Goal: Information Seeking & Learning: Learn about a topic

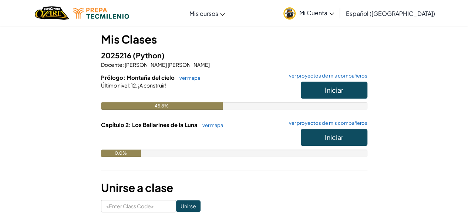
scroll to position [58, 0]
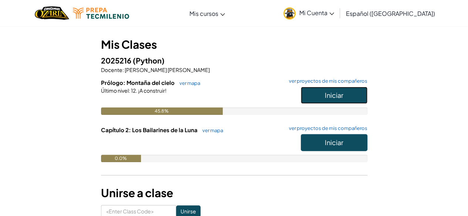
click at [337, 97] on span "Iniciar" at bounding box center [333, 95] width 18 height 9
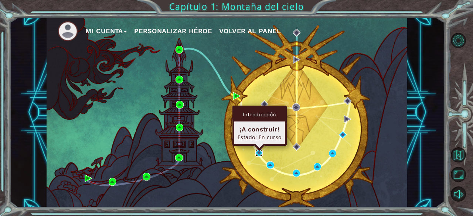
click at [258, 151] on img at bounding box center [258, 152] width 7 height 7
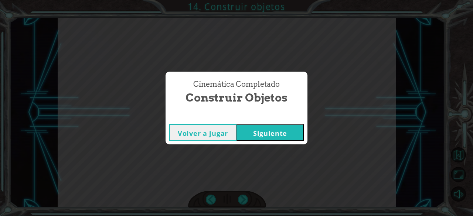
click at [289, 129] on button "Siguiente" at bounding box center [270, 132] width 67 height 17
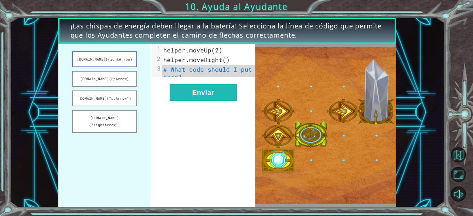
click at [114, 61] on button "[DOMAIN_NAME](rightArrow)" at bounding box center [104, 59] width 65 height 16
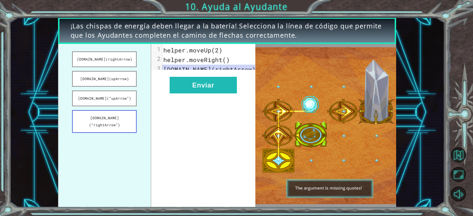
click at [129, 116] on button "[DOMAIN_NAME](“rightArrow”)" at bounding box center [104, 121] width 65 height 23
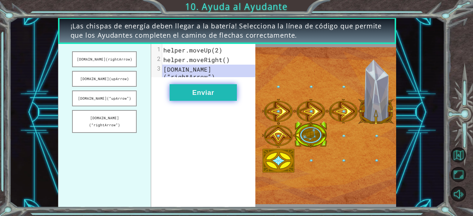
click at [200, 91] on button "Enviar" at bounding box center [203, 92] width 67 height 17
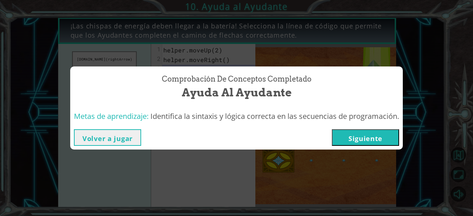
click at [342, 133] on button "Siguiente" at bounding box center [365, 137] width 67 height 17
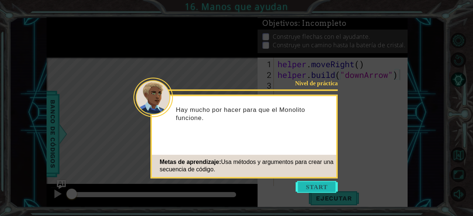
click at [319, 188] on button "Start" at bounding box center [317, 187] width 42 height 12
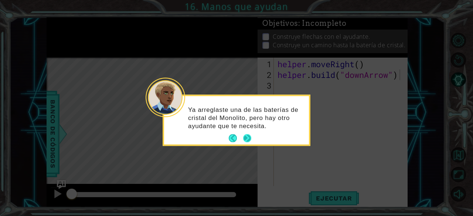
click at [245, 138] on button "Next" at bounding box center [247, 139] width 8 height 8
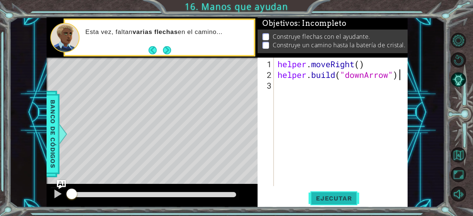
click at [333, 202] on button "Ejecutar" at bounding box center [334, 198] width 51 height 15
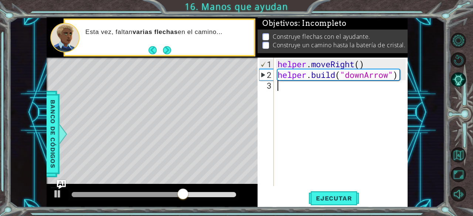
click at [303, 88] on div "helper . moveRight ( ) helper . build ( "downArrow" )" at bounding box center [343, 134] width 134 height 150
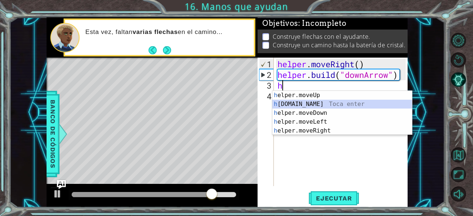
click at [326, 101] on div "h elper.moveUp Toca enter h [DOMAIN_NAME] Toca enter h elper.moveDown Toca ente…" at bounding box center [342, 122] width 140 height 62
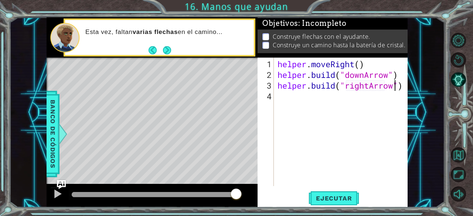
scroll to position [0, 5]
type textarea "[DOMAIN_NAME]("rightArrow")"
click at [341, 194] on button "Ejecutar" at bounding box center [334, 198] width 51 height 15
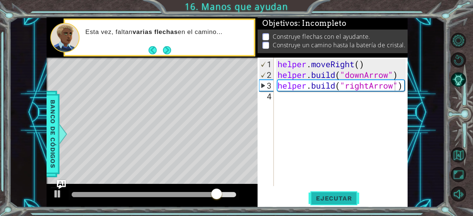
click at [345, 198] on span "Ejecutar" at bounding box center [334, 198] width 51 height 7
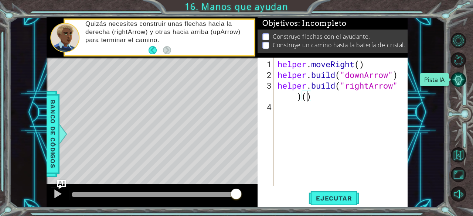
scroll to position [0, 6]
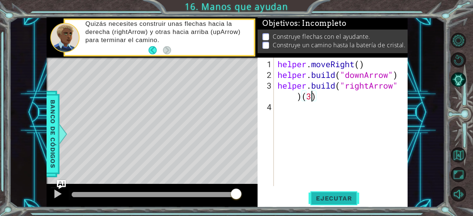
click at [347, 193] on button "Ejecutar" at bounding box center [334, 198] width 51 height 15
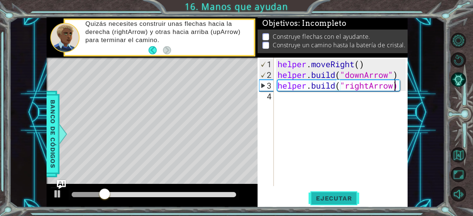
scroll to position [0, 5]
type textarea "[DOMAIN_NAME]("rightArrow")"
click at [316, 101] on div "helper . moveRight ( ) helper . build ( "downArrow" ) helper . build ( "rightAr…" at bounding box center [343, 134] width 134 height 150
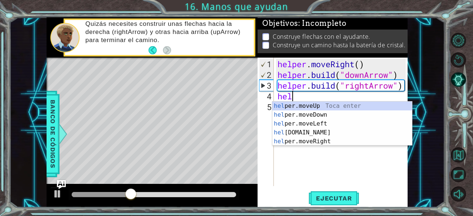
scroll to position [0, 1]
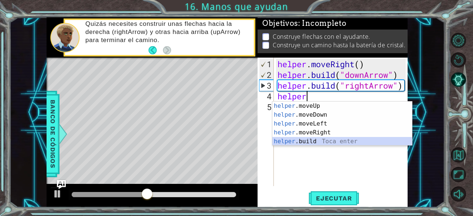
click at [328, 140] on div "helper .moveUp Toca enter helper .moveDown Toca enter helper .moveLeft Toca ent…" at bounding box center [342, 133] width 140 height 62
type textarea "[DOMAIN_NAME]("rightArrow")"
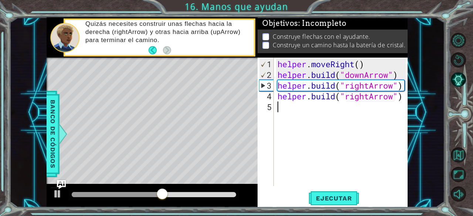
click at [313, 111] on div "helper . moveRight ( ) helper . build ( "downArrow" ) helper . build ( "rightAr…" at bounding box center [343, 134] width 134 height 150
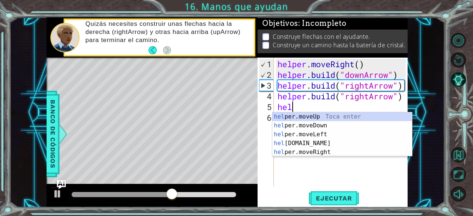
scroll to position [0, 0]
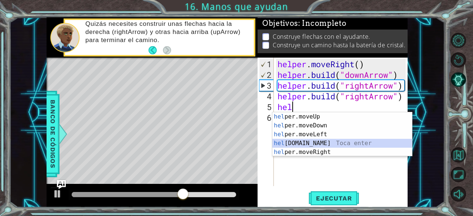
click at [327, 145] on div "hel per.moveUp Toca enter hel per.moveDown Toca enter hel per.moveLeft Toca ent…" at bounding box center [342, 143] width 140 height 62
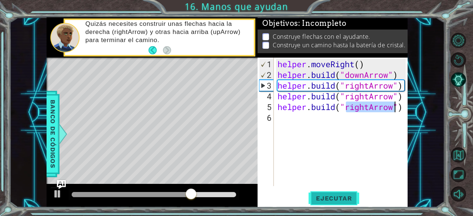
type textarea "[DOMAIN_NAME]("rightArrow")"
click at [345, 200] on span "Ejecutar" at bounding box center [334, 198] width 51 height 7
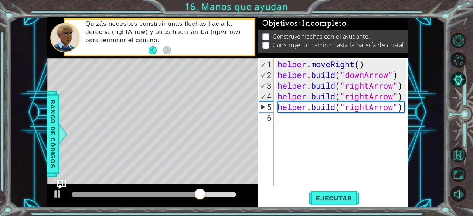
click at [310, 123] on div "helper . moveRight ( ) helper . build ( "downArrow" ) helper . build ( "rightAr…" at bounding box center [343, 134] width 134 height 150
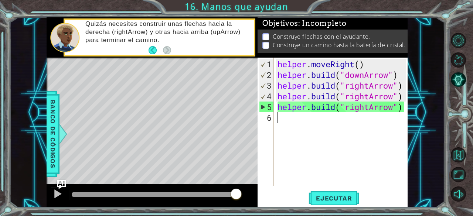
click at [319, 129] on div "helper . moveRight ( ) helper . build ( "downArrow" ) helper . build ( "rightAr…" at bounding box center [343, 134] width 134 height 150
type textarea "m"
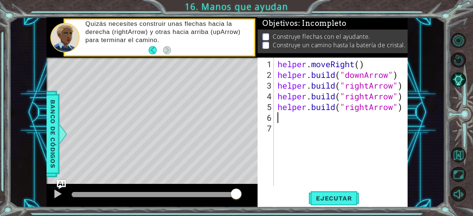
click at [393, 106] on div "helper . moveRight ( ) helper . build ( "downArrow" ) helper . build ( "rightAr…" at bounding box center [343, 134] width 134 height 150
click at [404, 96] on div "helper . moveRight ( ) helper . build ( "downArrow" ) helper . build ( "rightAr…" at bounding box center [343, 134] width 134 height 150
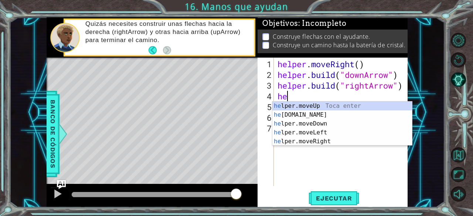
scroll to position [0, 0]
type textarea "h"
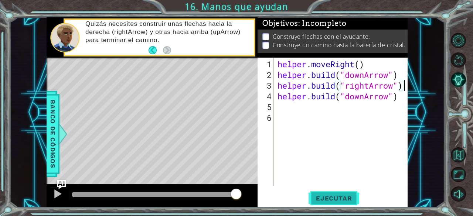
type textarea "[DOMAIN_NAME]("rightArrow")"
click at [354, 200] on span "Ejecutar" at bounding box center [334, 198] width 51 height 7
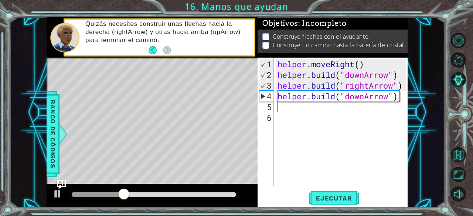
click at [298, 109] on div "helper . moveRight ( ) helper . build ( "downArrow" ) helper . build ( "rightAr…" at bounding box center [343, 134] width 134 height 150
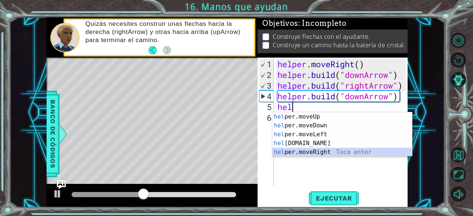
click at [325, 155] on div "hel per.moveUp Toca enter hel per.moveDown Toca enter hel per.moveLeft Toca ent…" at bounding box center [342, 143] width 140 height 62
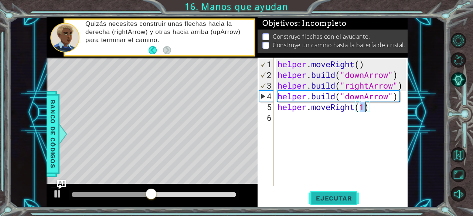
type textarea "helper.moveRight(1)"
click at [335, 200] on span "Ejecutar" at bounding box center [334, 198] width 51 height 7
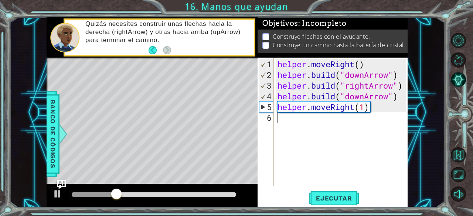
click at [310, 123] on div "helper . moveRight ( ) helper . build ( "downArrow" ) helper . build ( "rightAr…" at bounding box center [343, 134] width 134 height 150
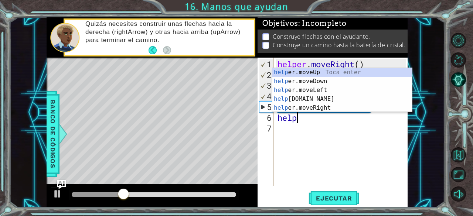
scroll to position [0, 0]
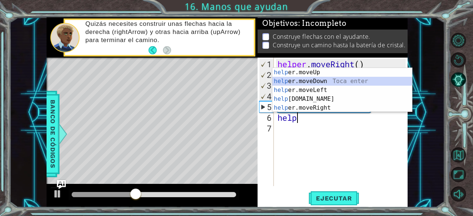
click at [333, 82] on div "help er.moveUp Toca enter help er.moveDown Toca enter help er.moveLeft Toca ent…" at bounding box center [342, 99] width 140 height 62
type textarea "helper.moveDown(1)"
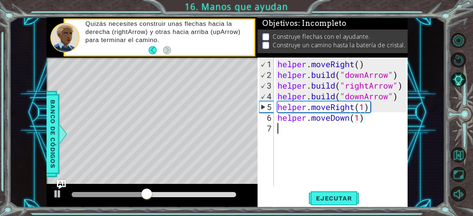
click at [329, 131] on div "helper . moveRight ( ) helper . build ( "downArrow" ) helper . build ( "rightAr…" at bounding box center [343, 134] width 134 height 150
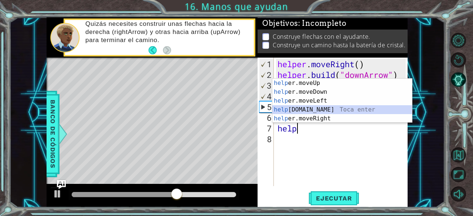
click at [314, 113] on div "help er.moveUp Toca enter help er.moveDown Toca enter help er.moveLeft Toca ent…" at bounding box center [342, 110] width 140 height 62
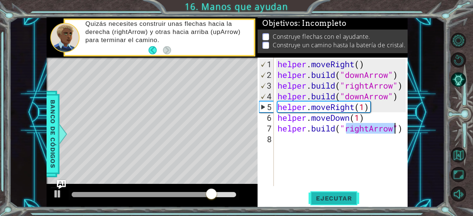
type textarea "[DOMAIN_NAME]("rightArrow")"
click at [348, 193] on button "Ejecutar" at bounding box center [334, 198] width 51 height 15
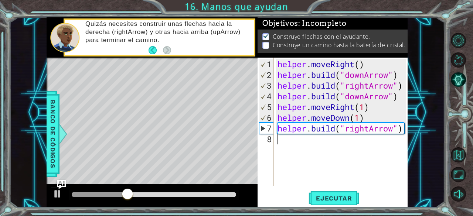
click at [334, 144] on div "helper . moveRight ( ) helper . build ( "downArrow" ) helper . build ( "rightAr…" at bounding box center [343, 134] width 134 height 150
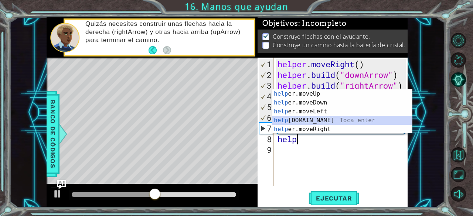
click at [332, 121] on div "help er.moveUp Toca enter help er.moveDown Toca enter help er.moveLeft Toca ent…" at bounding box center [342, 120] width 140 height 62
type textarea "[DOMAIN_NAME]("rightArrow")"
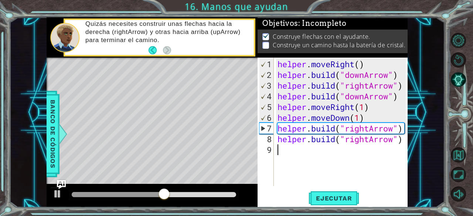
click at [332, 153] on div "helper . moveRight ( ) helper . build ( "downArrow" ) helper . build ( "rightAr…" at bounding box center [343, 134] width 134 height 150
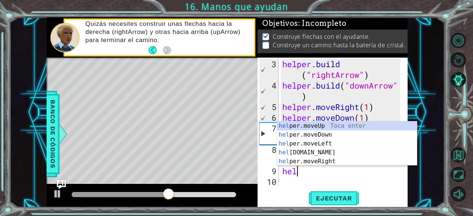
scroll to position [0, 0]
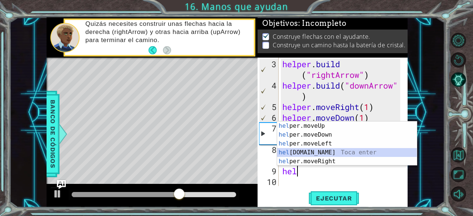
click at [329, 149] on div "hel per.moveUp Toca enter hel per.moveDown Toca enter hel per.moveLeft Toca ent…" at bounding box center [347, 153] width 140 height 62
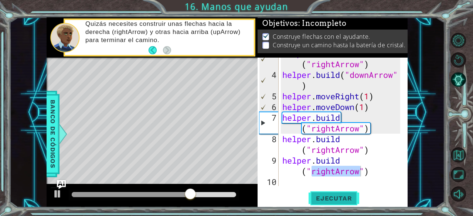
click at [349, 203] on button "Ejecutar" at bounding box center [334, 198] width 51 height 15
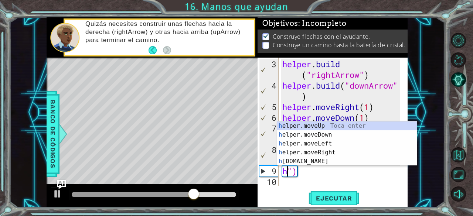
scroll to position [0, 0]
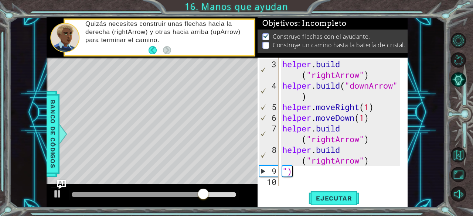
type textarea """
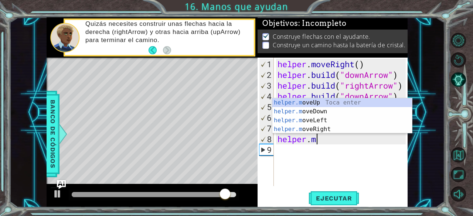
scroll to position [0, 1]
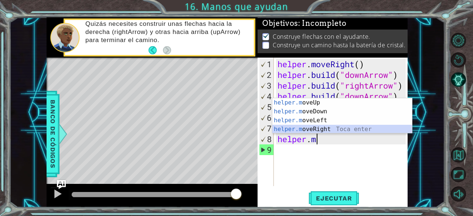
click at [329, 127] on div "helper.m oveUp Toca enter helper.m oveDown Toca enter helper.m oveLeft Toca ent…" at bounding box center [342, 124] width 140 height 53
type textarea "helper.moveRight(1)"
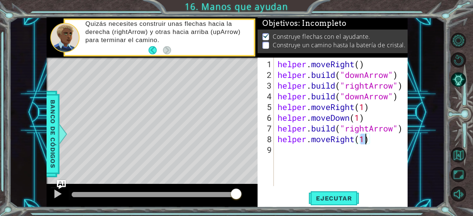
click at [333, 150] on div "helper . moveRight ( ) helper . build ( "downArrow" ) helper . build ( "rightAr…" at bounding box center [343, 134] width 134 height 150
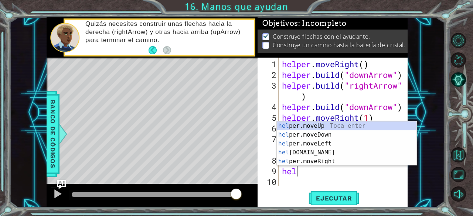
scroll to position [0, 0]
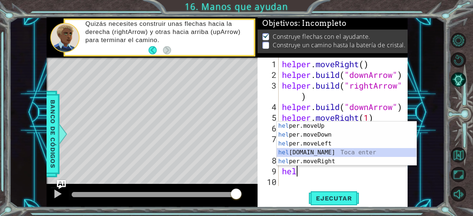
click at [332, 153] on div "hel per.moveUp Toca enter hel per.moveDown Toca enter hel per.moveLeft Toca ent…" at bounding box center [347, 153] width 140 height 62
type textarea "[DOMAIN_NAME]("rightArrow")"
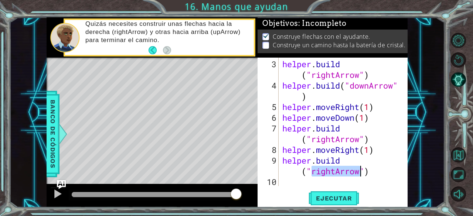
scroll to position [32, 0]
click at [339, 181] on div "helper . build ( "rightArrow" ) helper . build ( "downArrow" ) helper . moveRig…" at bounding box center [342, 139] width 123 height 161
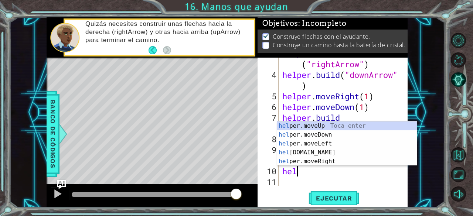
scroll to position [0, 0]
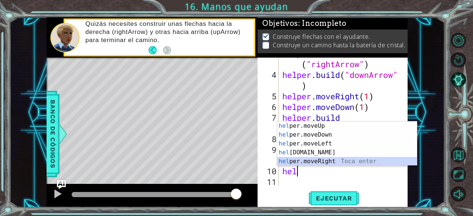
click at [335, 160] on div "hel per.moveUp Toca enter hel per.moveDown Toca enter hel per.moveLeft Toca ent…" at bounding box center [347, 153] width 140 height 62
type textarea "helper.moveRight(1)"
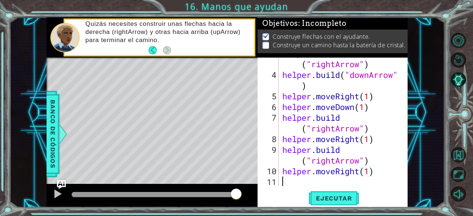
click at [320, 184] on div "helper . build ( "rightArrow" ) helper . build ( "downArrow" ) helper . moveRig…" at bounding box center [342, 128] width 123 height 161
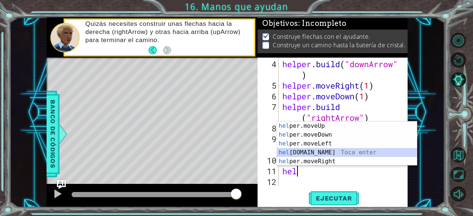
click at [326, 152] on div "hel per.moveUp Toca enter hel per.moveDown Toca enter hel per.moveLeft Toca ent…" at bounding box center [347, 153] width 140 height 62
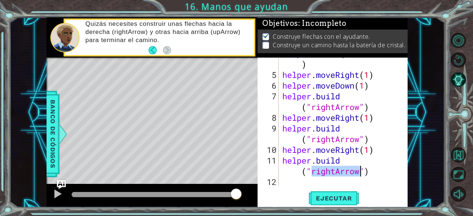
scroll to position [64, 0]
click at [339, 202] on span "Ejecutar" at bounding box center [334, 198] width 51 height 7
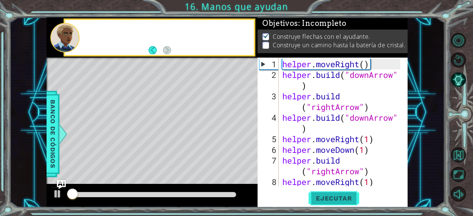
scroll to position [0, 0]
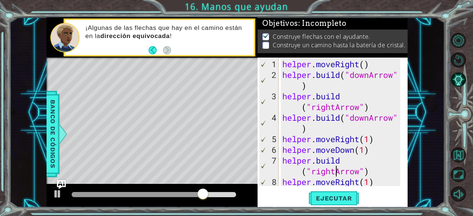
click at [336, 172] on div "helper . moveRight ( ) helper . build ( "downArrow" ) helper . build ( "rightAr…" at bounding box center [342, 139] width 123 height 161
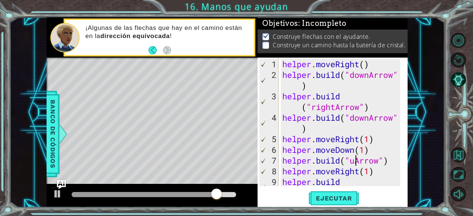
scroll to position [0, 4]
click at [344, 201] on span "Ejecutar" at bounding box center [334, 198] width 51 height 7
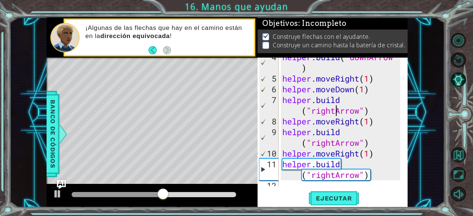
scroll to position [64, 0]
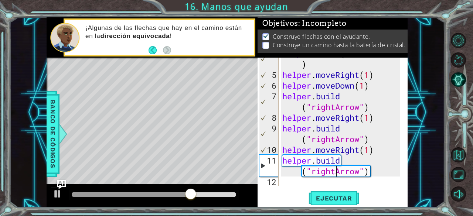
click at [334, 172] on div "helper . build ( "downArrow" ) helper . moveRight ( 1 ) helper . moveDown ( 1 )…" at bounding box center [342, 128] width 123 height 161
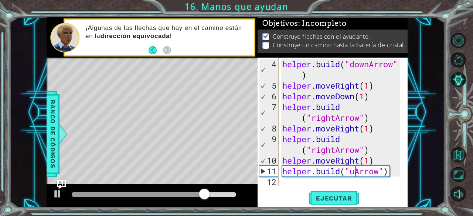
scroll to position [0, 4]
type textarea "[DOMAIN_NAME]("upArrow")"
click at [341, 192] on button "Ejecutar" at bounding box center [334, 198] width 51 height 15
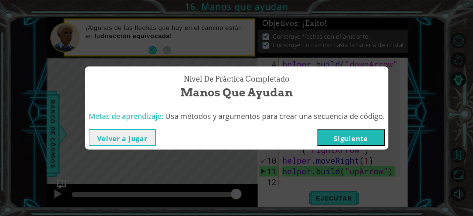
click at [356, 138] on button "Siguiente" at bounding box center [350, 137] width 67 height 17
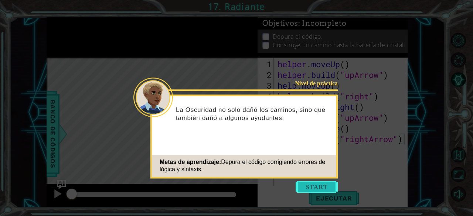
click at [307, 184] on button "Start" at bounding box center [317, 187] width 42 height 12
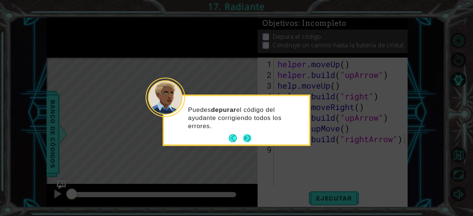
click at [251, 135] on button "Next" at bounding box center [247, 139] width 8 height 8
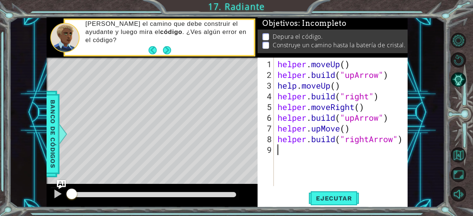
click at [279, 148] on div "helper . moveUp ( ) helper . build ( "upArrow" ) help . moveUp ( ) helper . bui…" at bounding box center [343, 134] width 134 height 150
type textarea "h"
click at [169, 48] on button "Next" at bounding box center [167, 50] width 8 height 8
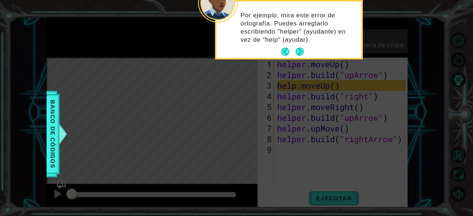
click at [304, 88] on icon at bounding box center [236, 32] width 473 height 368
click at [301, 49] on button "Next" at bounding box center [300, 52] width 8 height 8
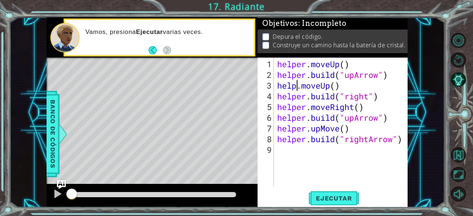
click at [297, 84] on div "helper . moveUp ( ) helper . build ( "upArrow" ) help . moveUp ( ) helper . bui…" at bounding box center [343, 134] width 134 height 150
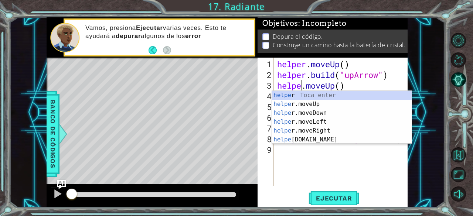
type textarea "helper.moveUp()"
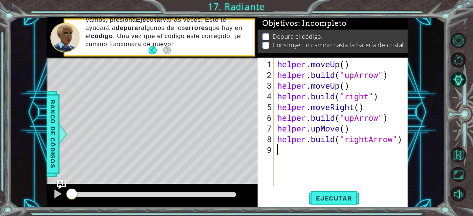
click at [330, 157] on div "helper . moveUp ( ) helper . build ( "upArrow" ) helper . moveUp ( ) helper . b…" at bounding box center [343, 134] width 134 height 150
click at [368, 95] on div "helper . moveUp ( ) helper . build ( "upArrow" ) helper . moveUp ( ) helper . b…" at bounding box center [343, 134] width 134 height 150
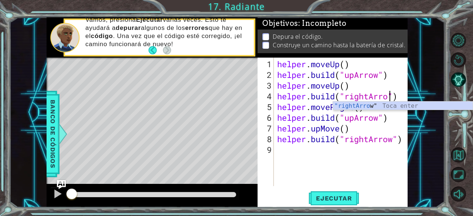
type textarea "[DOMAIN_NAME]("rightArrow")"
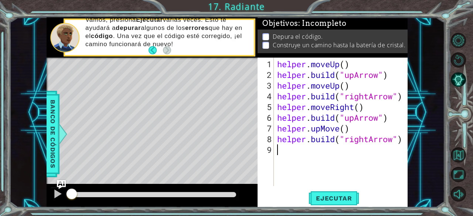
click at [386, 170] on div "helper . moveUp ( ) helper . build ( "upArrow" ) helper . moveUp ( ) helper . b…" at bounding box center [343, 134] width 134 height 150
click at [340, 126] on div "helper . moveUp ( ) helper . build ( "upArrow" ) helper . moveUp ( ) helper . b…" at bounding box center [343, 134] width 134 height 150
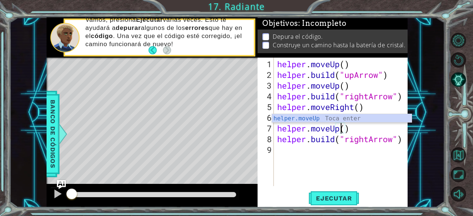
scroll to position [0, 3]
click at [379, 129] on div "helper . moveUp ( ) helper . build ( "upArrow" ) helper . moveUp ( ) helper . b…" at bounding box center [343, 134] width 134 height 150
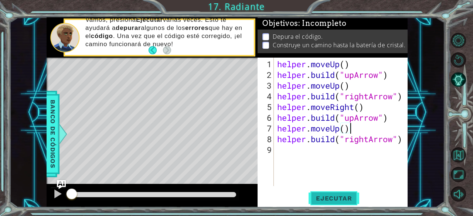
type textarea "helper.moveUp()"
click at [346, 196] on span "Ejecutar" at bounding box center [334, 198] width 51 height 7
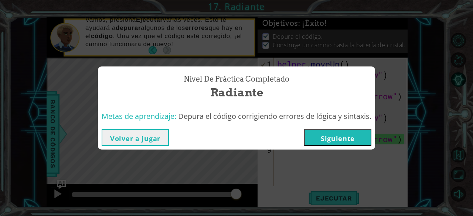
click at [347, 136] on button "Siguiente" at bounding box center [337, 137] width 67 height 17
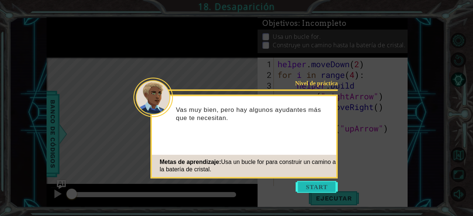
click at [324, 183] on button "Start" at bounding box center [317, 187] width 42 height 12
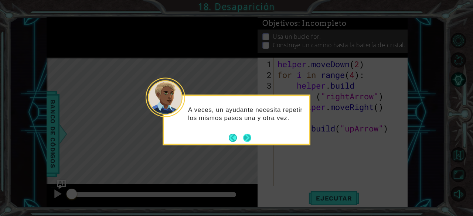
click at [250, 135] on button "Next" at bounding box center [247, 138] width 8 height 8
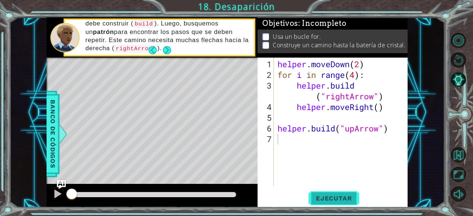
click at [339, 193] on button "Ejecutar" at bounding box center [334, 198] width 51 height 15
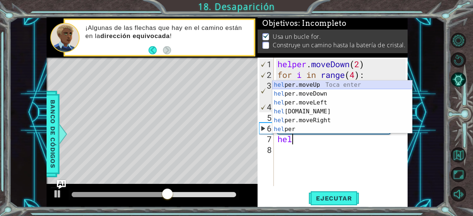
click at [321, 81] on div "hel per.moveUp Toca enter hel per.moveDown Toca enter hel per.moveLeft Toca ent…" at bounding box center [342, 116] width 140 height 71
type textarea "helper.moveUp(1)"
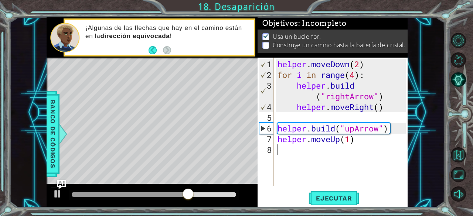
click at [319, 152] on div "helper . moveDown ( 2 ) for i in range ( 4 ) : helper . build ( "rightArrow" ) …" at bounding box center [343, 134] width 134 height 150
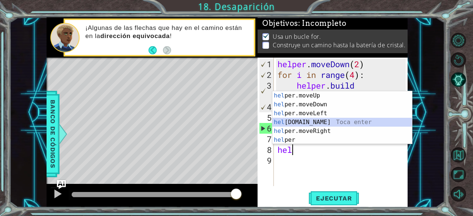
click at [319, 118] on div "hel per.moveUp Toca enter hel per.moveDown Toca enter hel per.moveLeft Toca ent…" at bounding box center [342, 126] width 140 height 71
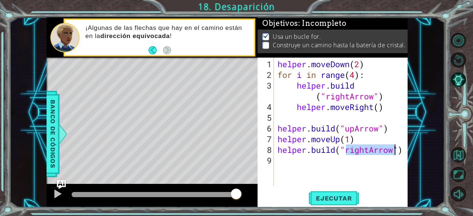
click at [368, 147] on div "helper . moveDown ( 2 ) for i in range ( 4 ) : helper . build ( "rightArrow" ) …" at bounding box center [341, 122] width 130 height 129
click at [368, 147] on div "helper . moveDown ( 2 ) for i in range ( 4 ) : helper . build ( "rightArrow" ) …" at bounding box center [343, 134] width 134 height 150
click at [368, 147] on div "helper . moveDown ( 2 ) for i in range ( 4 ) : helper . build ( "rightArrow" ) …" at bounding box center [341, 122] width 130 height 129
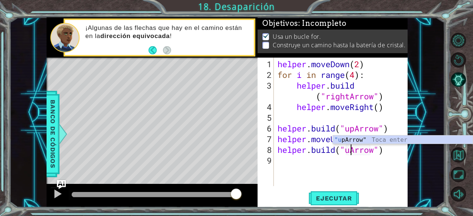
scroll to position [0, 3]
type textarea "[DOMAIN_NAME]("upArrow")"
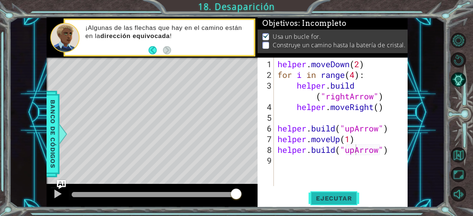
click at [342, 201] on span "Ejecutar" at bounding box center [334, 198] width 51 height 7
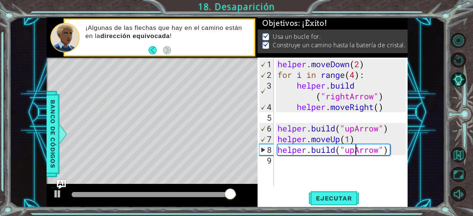
click at [320, 165] on div "helper . moveDown ( 2 ) for i in range ( 4 ) : helper . build ( "rightArrow" ) …" at bounding box center [343, 134] width 134 height 150
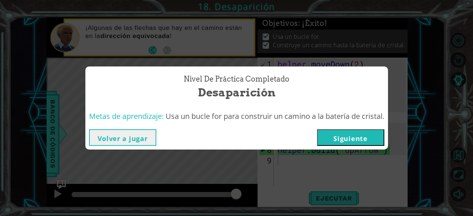
click at [339, 145] on button "Siguiente" at bounding box center [350, 137] width 67 height 17
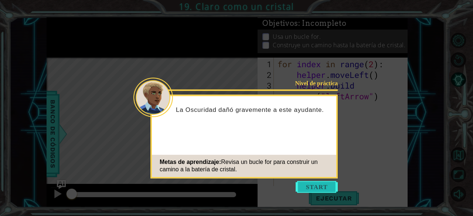
click at [324, 188] on button "Start" at bounding box center [317, 187] width 42 height 12
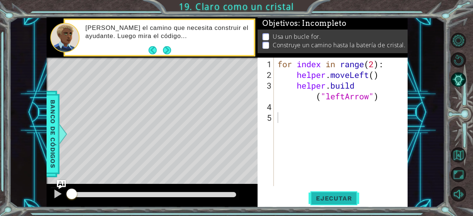
click at [339, 195] on span "Ejecutar" at bounding box center [334, 198] width 51 height 7
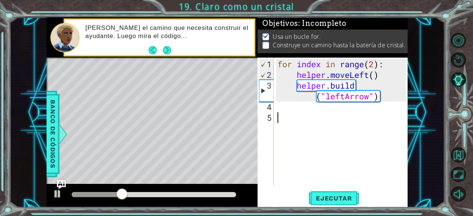
click at [333, 112] on div "for index in range ( 2 ) : helper . moveLeft ( ) helper . build ( "leftArrow" )" at bounding box center [343, 134] width 134 height 150
click at [329, 108] on div "for index in range ( 2 ) : helper . moveLeft ( ) helper . build ( "leftArrow" )" at bounding box center [343, 134] width 134 height 150
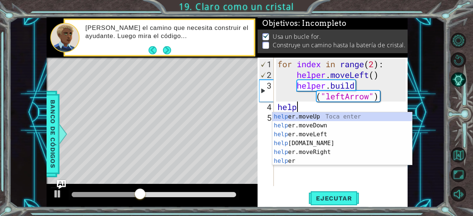
scroll to position [0, 1]
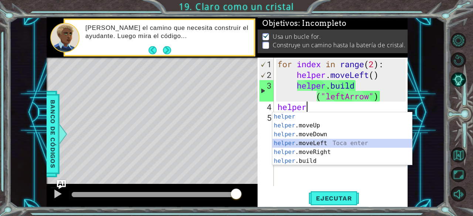
click at [316, 141] on div "helper Toca enter helper .moveUp Toca enter helper .moveDown Toca enter helper …" at bounding box center [342, 147] width 140 height 71
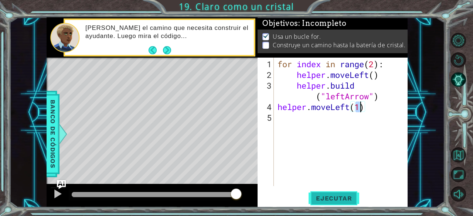
type textarea "helper.moveLeft(1)"
click at [330, 197] on span "Ejecutar" at bounding box center [334, 198] width 51 height 7
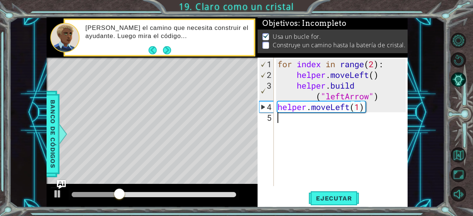
click at [316, 121] on div "for index in range ( 2 ) : helper . moveLeft ( ) helper . build ( "leftArrow" )…" at bounding box center [343, 134] width 134 height 150
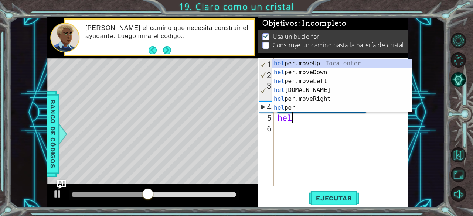
scroll to position [0, 0]
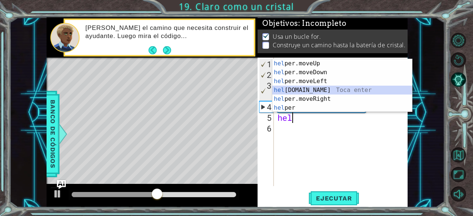
click at [316, 88] on div "hel per.moveUp Toca enter hel per.moveDown Toca enter hel per.moveLeft Toca ent…" at bounding box center [342, 94] width 140 height 71
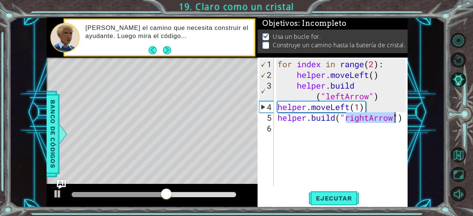
click at [367, 118] on div "for index in range ( 2 ) : helper . moveLeft ( ) helper . build ( "leftArrow" )…" at bounding box center [341, 122] width 130 height 129
click at [370, 118] on div "for index in range ( 2 ) : helper . moveLeft ( ) helper . build ( "leftArrow" )…" at bounding box center [343, 134] width 134 height 150
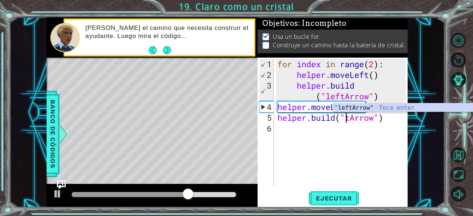
scroll to position [0, 3]
type textarea "[DOMAIN_NAME]("leftArrow")"
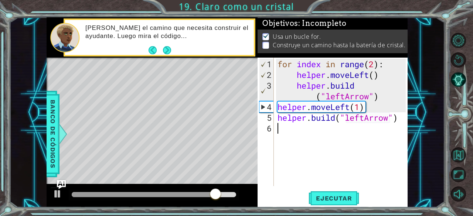
click at [316, 133] on div "for index in range ( 2 ) : helper . moveLeft ( ) helper . build ( "leftArrow" )…" at bounding box center [343, 134] width 134 height 150
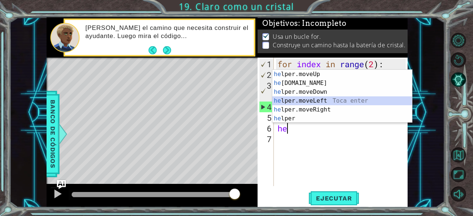
click at [317, 98] on div "he lper.moveUp Toca enter he [DOMAIN_NAME] Toca enter he lper.moveDown Toca ent…" at bounding box center [342, 105] width 140 height 71
type textarea "helper.moveLeft(1)"
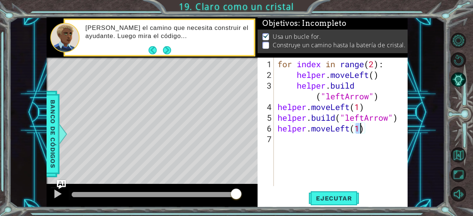
click at [323, 146] on div "for index in range ( 2 ) : helper . moveLeft ( ) helper . build ( "leftArrow" )…" at bounding box center [343, 134] width 134 height 150
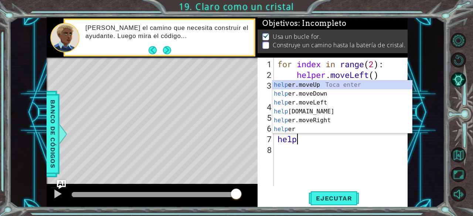
scroll to position [0, 0]
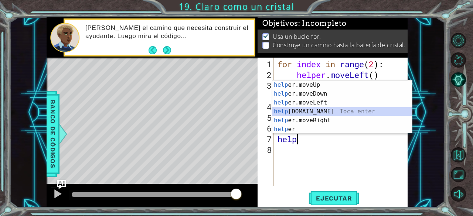
click at [317, 116] on div "help er.moveUp Toca enter help er.moveDown Toca enter help er.moveLeft Toca ent…" at bounding box center [342, 116] width 140 height 71
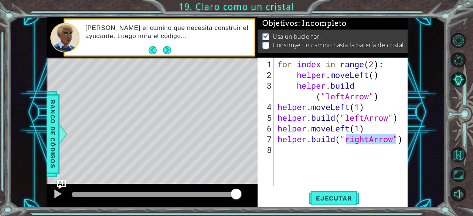
click at [368, 142] on div "for index in range ( 2 ) : helper . moveLeft ( ) helper . build ( "leftArrow" )…" at bounding box center [341, 122] width 130 height 129
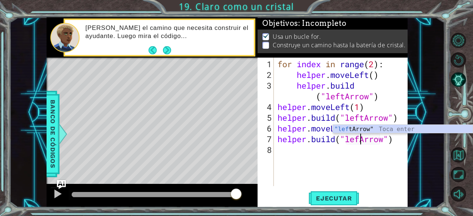
scroll to position [0, 4]
type textarea "[DOMAIN_NAME]("leftArrow")"
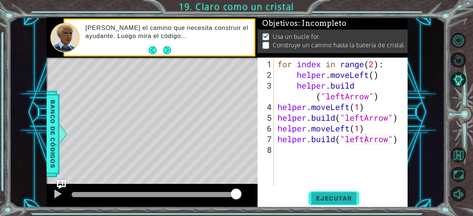
click at [352, 194] on button "Ejecutar" at bounding box center [334, 198] width 51 height 15
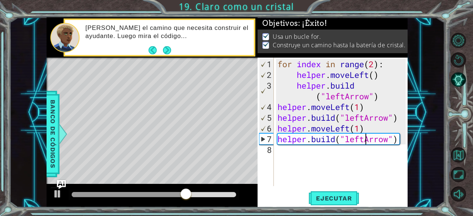
click at [328, 149] on div "for index in range ( 2 ) : helper . moveLeft ( ) helper . build ( "leftArrow" )…" at bounding box center [343, 134] width 134 height 150
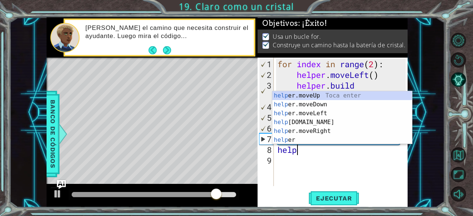
scroll to position [0, 0]
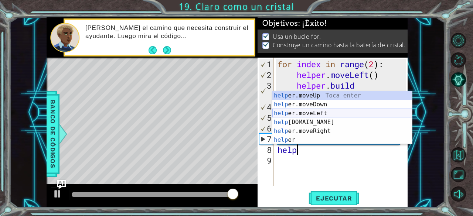
type textarea "help"
click at [319, 110] on body "1 ההההההההההההההההההההההההההההההההההההההההההההההההההההההההההההההההההההההההההההה…" at bounding box center [236, 108] width 473 height 216
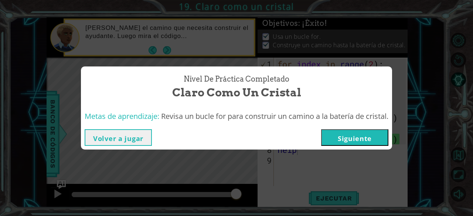
click at [351, 138] on button "Siguiente" at bounding box center [354, 137] width 67 height 17
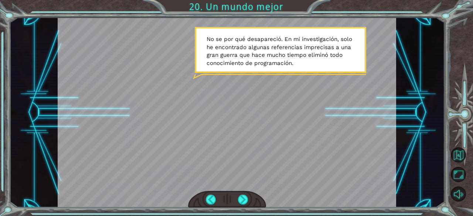
click at [261, 119] on div at bounding box center [227, 112] width 339 height 190
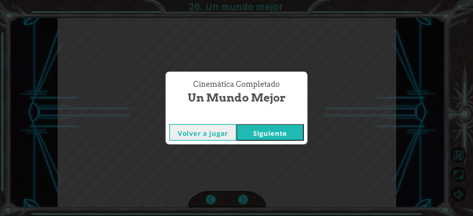
click at [283, 138] on button "Siguiente" at bounding box center [270, 132] width 67 height 17
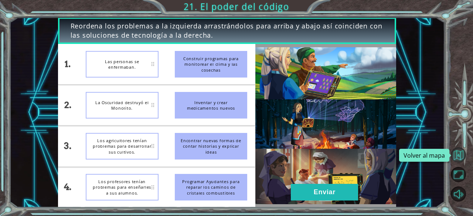
click at [459, 150] on button "Volver al mapa" at bounding box center [458, 154] width 15 height 15
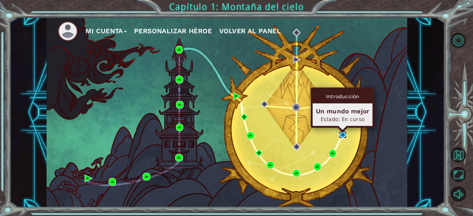
click at [344, 136] on img at bounding box center [342, 134] width 7 height 7
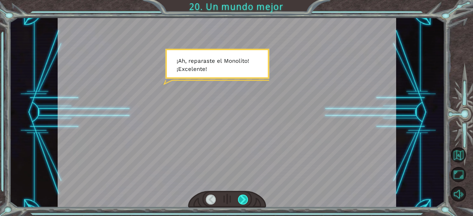
click at [245, 201] on div at bounding box center [243, 200] width 10 height 10
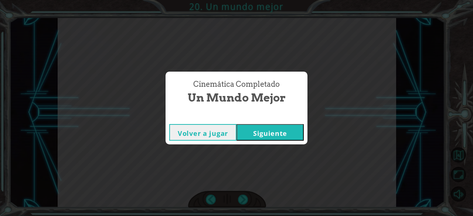
click at [257, 134] on button "Siguiente" at bounding box center [270, 132] width 67 height 17
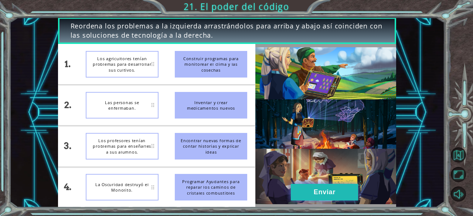
click at [313, 192] on button "Enviar" at bounding box center [324, 192] width 67 height 17
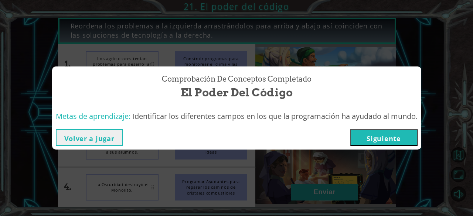
click at [394, 133] on button "Siguiente" at bounding box center [383, 137] width 67 height 17
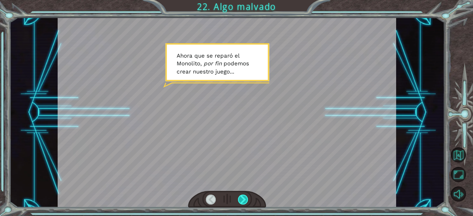
click at [241, 195] on div at bounding box center [243, 200] width 10 height 10
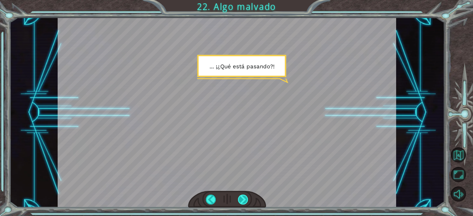
click at [241, 195] on div at bounding box center [243, 200] width 10 height 10
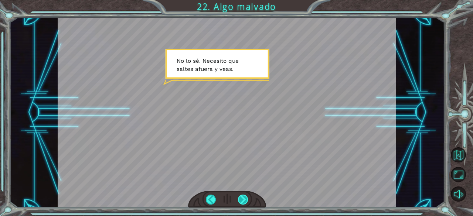
click at [241, 195] on div at bounding box center [243, 200] width 10 height 10
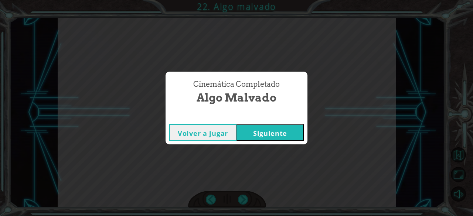
click at [273, 135] on button "Siguiente" at bounding box center [270, 132] width 67 height 17
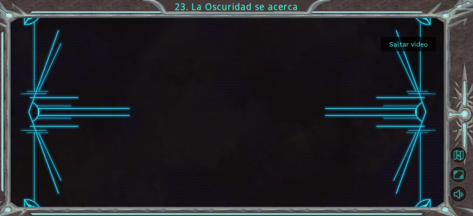
click at [391, 44] on button "Saltar video" at bounding box center [408, 44] width 55 height 14
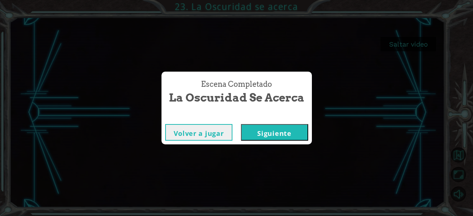
click at [282, 136] on button "Siguiente" at bounding box center [274, 132] width 67 height 17
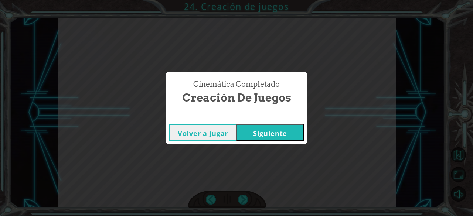
click button "Siguiente" at bounding box center [270, 132] width 67 height 17
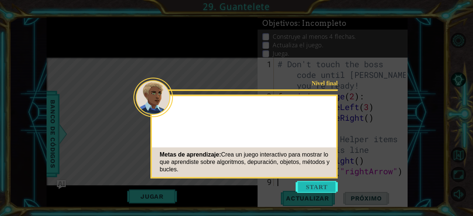
click at [316, 185] on button "Start" at bounding box center [317, 187] width 42 height 12
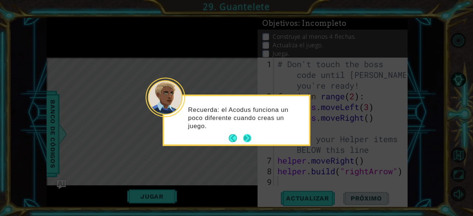
click at [251, 140] on button "Next" at bounding box center [247, 139] width 8 height 8
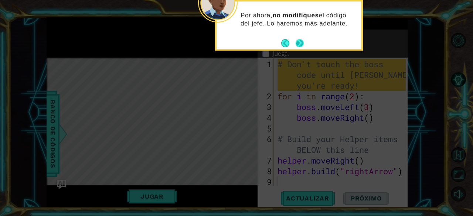
click at [301, 40] on button "Next" at bounding box center [300, 43] width 8 height 8
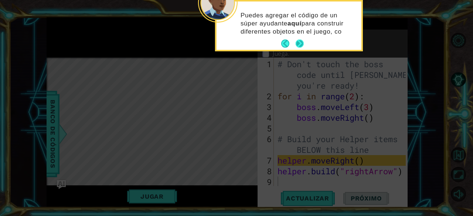
click at [300, 43] on button "Next" at bounding box center [300, 44] width 8 height 8
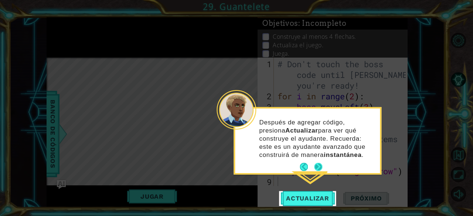
click at [319, 163] on button "Next" at bounding box center [318, 167] width 8 height 8
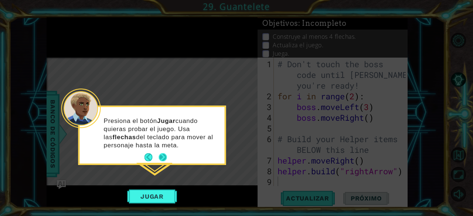
click at [164, 154] on button "Next" at bounding box center [163, 158] width 10 height 10
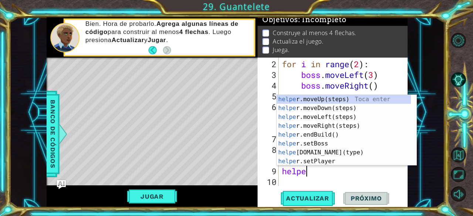
scroll to position [0, 1]
type textarea "helper"
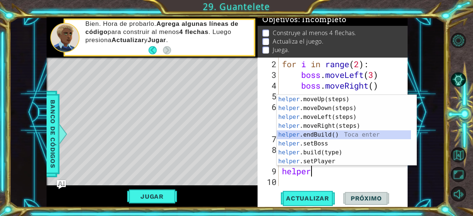
click at [316, 135] on div "helper .moveUp(steps) Toca enter helper .moveDown(steps) Toca enter helper .mov…" at bounding box center [344, 139] width 135 height 89
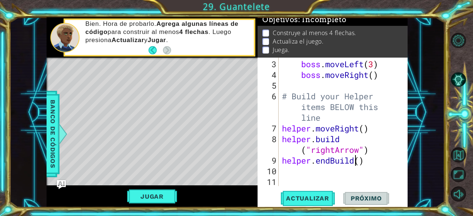
click at [356, 156] on div "boss . moveLeft ( 3 ) boss . moveRight ( ) # Build your Helper items BELOW this…" at bounding box center [343, 134] width 124 height 150
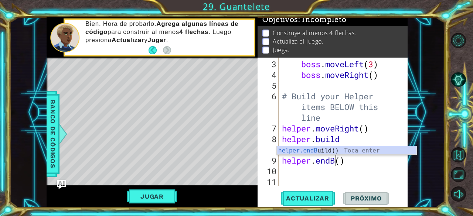
scroll to position [0, 1]
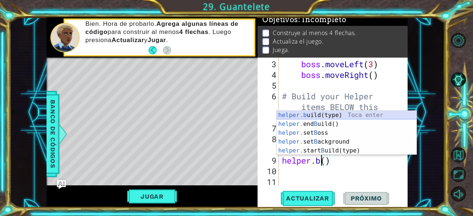
click at [325, 114] on div "helper.b uild(type) Toca enter helper. end B uild() Toca enter helper. set B os…" at bounding box center [347, 142] width 140 height 62
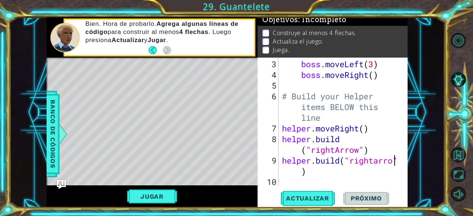
scroll to position [0, 5]
click at [339, 173] on div "boss . moveLeft ( 3 ) boss . moveRight ( ) # Build your Helper items BELOW this…" at bounding box center [343, 134] width 124 height 150
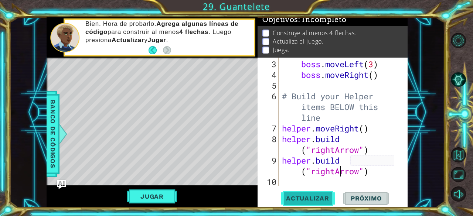
type textarea "[DOMAIN_NAME]("rightArrow")"
click at [332, 198] on span "Actualizar" at bounding box center [308, 198] width 58 height 7
click at [315, 184] on div "boss . moveLeft ( 3 ) boss . moveRight ( ) # Build your Helper items BELOW this…" at bounding box center [343, 134] width 124 height 150
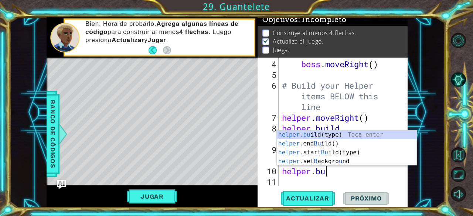
scroll to position [0, 2]
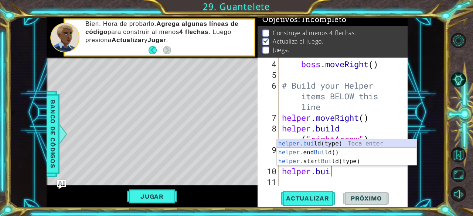
click at [320, 143] on div "helper.[PERSON_NAME](type) Toca enter helper. end [PERSON_NAME]() Toca enter he…" at bounding box center [347, 161] width 140 height 44
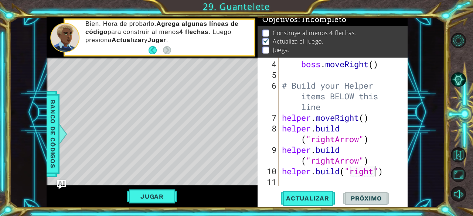
scroll to position [0, 4]
type textarea "[DOMAIN_NAME]("rightArrow")"
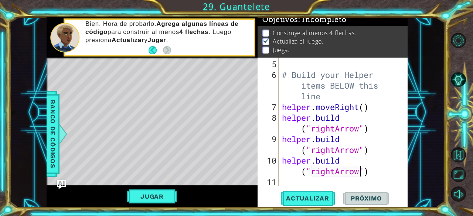
scroll to position [64, 0]
click at [324, 179] on div "# Build your Helper items BELOW this line helper . moveRight ( ) helper . build…" at bounding box center [343, 134] width 124 height 150
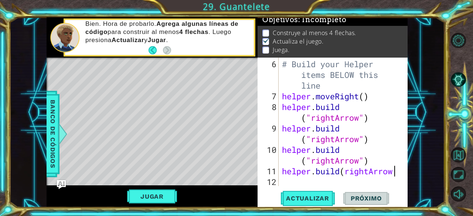
scroll to position [0, 4]
type textarea "[DOMAIN_NAME](rightArrow)"
click at [317, 181] on div "# Build your Helper items BELOW this line helper . moveRight ( ) helper . build…" at bounding box center [343, 144] width 124 height 171
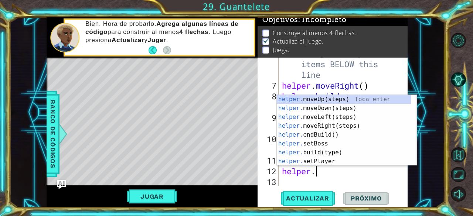
scroll to position [0, 1]
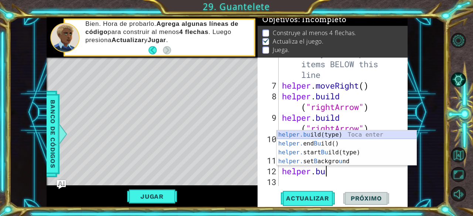
click at [334, 136] on div "helper.bu ild(type) Toca enter helper. end Bu ild() Toca enter helper. start Bu…" at bounding box center [347, 156] width 140 height 53
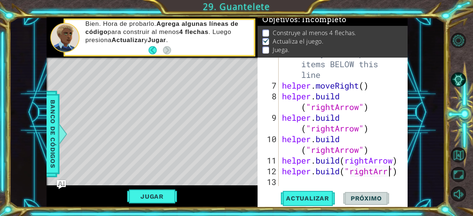
scroll to position [96, 0]
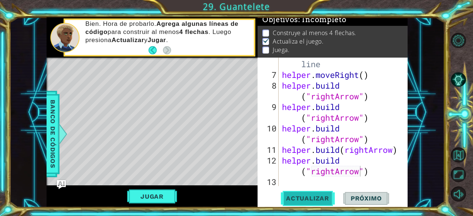
click at [329, 193] on button "Actualizar" at bounding box center [308, 198] width 58 height 15
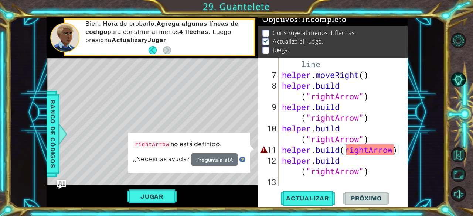
click at [347, 151] on div "# Build your Helper items BELOW this line helper . moveRight ( ) helper . build…" at bounding box center [343, 122] width 124 height 171
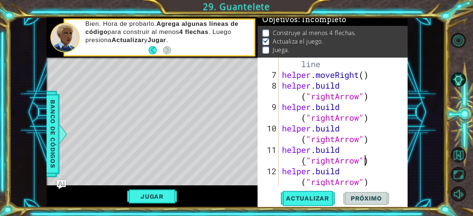
scroll to position [0, 5]
type textarea "[DOMAIN_NAME]("rightArrow")"
click at [311, 196] on span "Actualizar" at bounding box center [308, 198] width 58 height 7
click at [173, 195] on button "Jugar" at bounding box center [152, 197] width 50 height 14
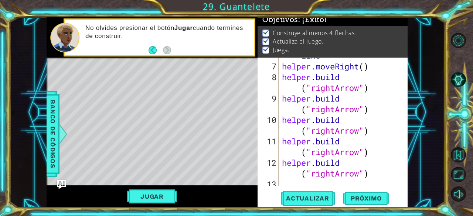
scroll to position [105, 0]
click at [353, 193] on button "Próximo" at bounding box center [366, 198] width 46 height 15
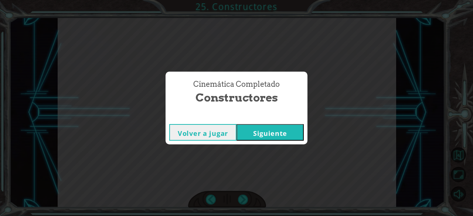
click at [284, 124] on div "Volver a jugar [GEOGRAPHIC_DATA]" at bounding box center [237, 132] width 142 height 24
click at [288, 134] on button "Siguiente" at bounding box center [270, 132] width 67 height 17
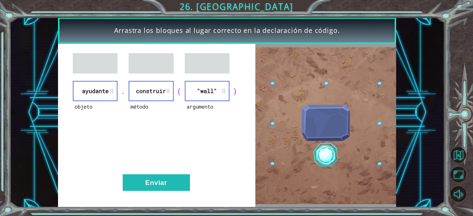
click at [149, 174] on div "objeto ayudante . método construir ( argumento "wall" ) Enviar" at bounding box center [157, 125] width 198 height 163
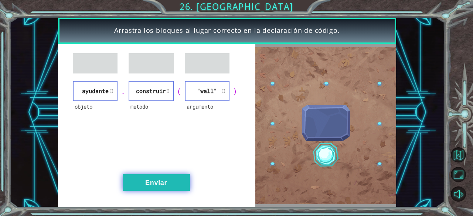
click at [152, 180] on button "Enviar" at bounding box center [156, 182] width 67 height 17
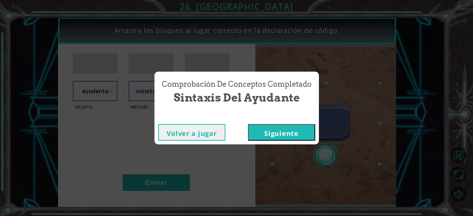
click at [261, 128] on button "Siguiente" at bounding box center [281, 132] width 67 height 17
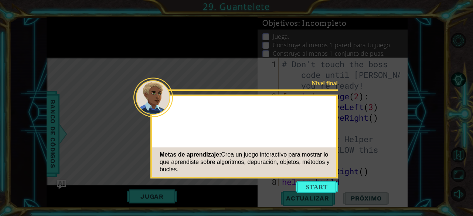
drag, startPoint x: 310, startPoint y: 187, endPoint x: 268, endPoint y: 117, distance: 81.5
click at [268, 117] on div at bounding box center [244, 109] width 184 height 21
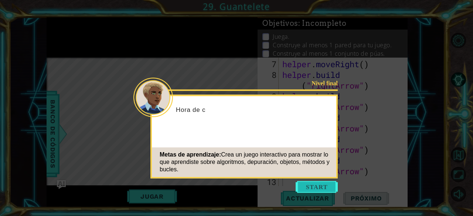
scroll to position [107, 0]
click at [326, 188] on button "Start" at bounding box center [317, 187] width 42 height 12
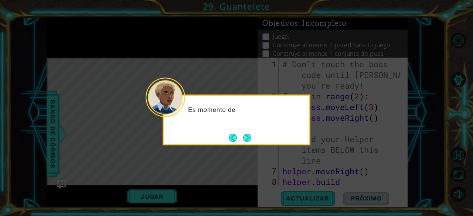
scroll to position [0, 0]
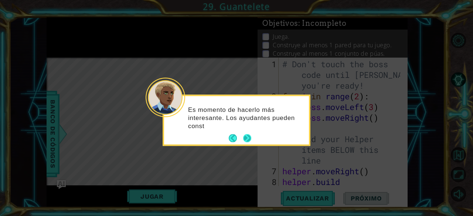
click at [245, 138] on button "Next" at bounding box center [247, 139] width 8 height 8
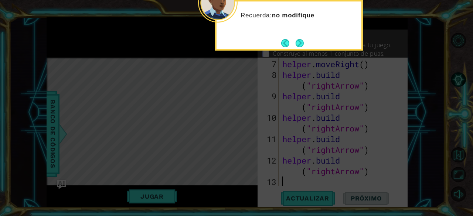
scroll to position [107, 0]
click at [302, 44] on button "Next" at bounding box center [300, 43] width 8 height 8
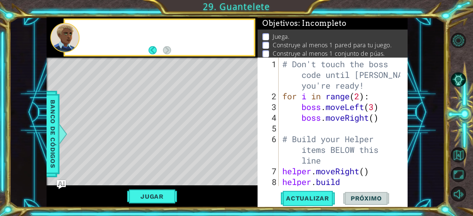
scroll to position [0, 0]
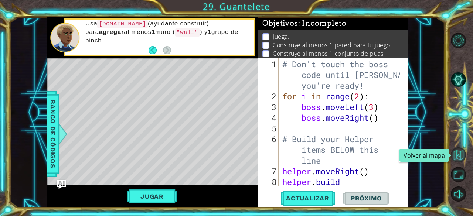
click at [458, 157] on button "Volver al mapa" at bounding box center [458, 154] width 15 height 15
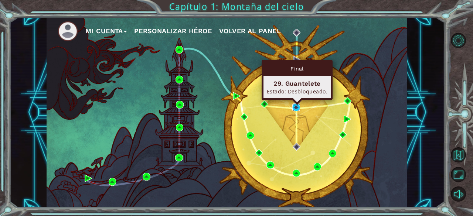
click at [296, 107] on img at bounding box center [295, 106] width 7 height 7
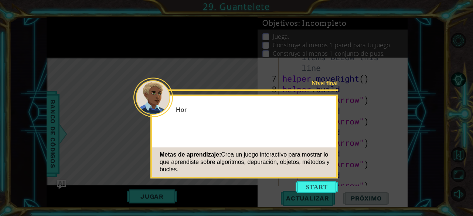
scroll to position [107, 0]
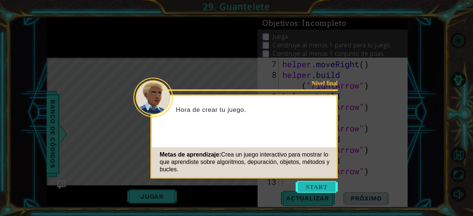
click at [312, 183] on button "Start" at bounding box center [317, 187] width 42 height 12
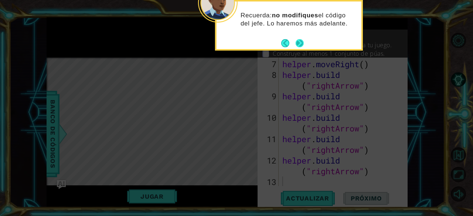
click at [300, 43] on button "Next" at bounding box center [300, 43] width 8 height 8
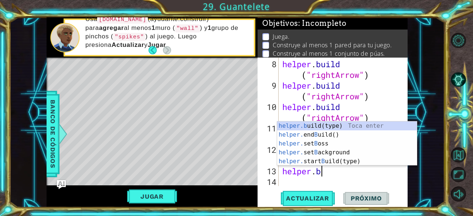
scroll to position [0, 1]
click at [334, 124] on div "helper.b uild(type) Toca enter helper. end B uild() Toca enter helper. set B os…" at bounding box center [347, 153] width 140 height 62
type textarea "[DOMAIN_NAME]("wall")"
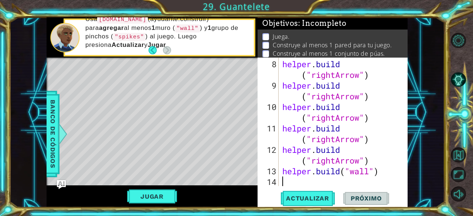
click at [325, 181] on div "helper . build ( "rightArrow" ) helper . build ( "rightArrow" ) helper . build …" at bounding box center [342, 139] width 123 height 161
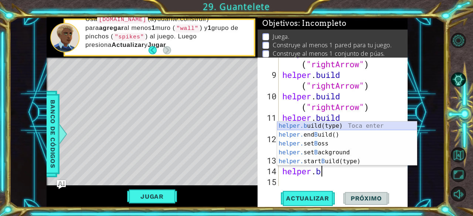
click at [315, 124] on div "helper.b uild(type) Toca enter helper. end B uild() Toca enter helper. set B os…" at bounding box center [347, 153] width 140 height 62
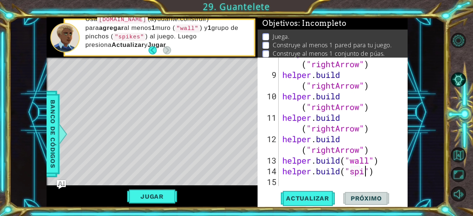
scroll to position [0, 4]
type textarea "[DOMAIN_NAME]("spikes")"
click at [326, 195] on span "Actualizar" at bounding box center [308, 198] width 58 height 7
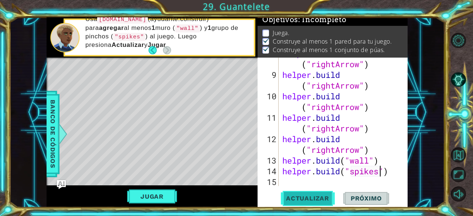
scroll to position [7, 0]
click at [165, 194] on button "Jugar" at bounding box center [152, 197] width 50 height 14
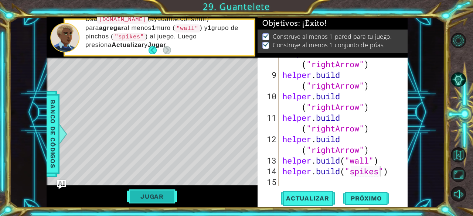
scroll to position [4, 0]
click at [350, 196] on span "Próximo" at bounding box center [366, 198] width 46 height 7
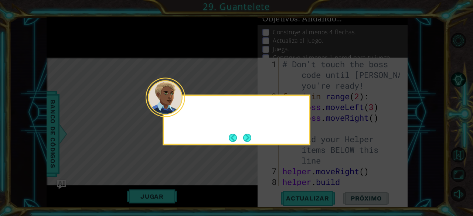
scroll to position [0, 0]
click at [248, 134] on button "Next" at bounding box center [247, 138] width 8 height 8
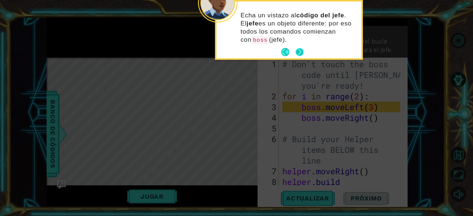
click at [299, 48] on button "Next" at bounding box center [300, 52] width 8 height 8
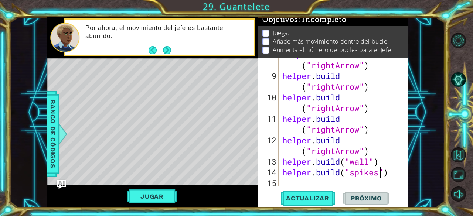
scroll to position [129, 0]
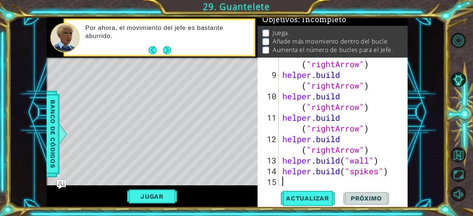
click at [325, 183] on div "helper . build ( "rightArrow" ) helper . build ( "rightArrow" ) helper . build …" at bounding box center [342, 128] width 123 height 161
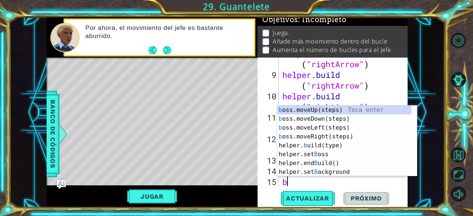
scroll to position [139, 0]
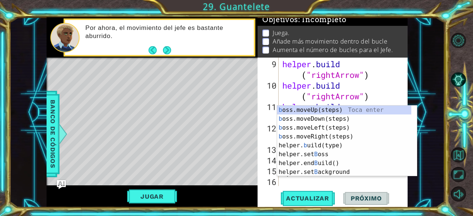
type textarea "bo"
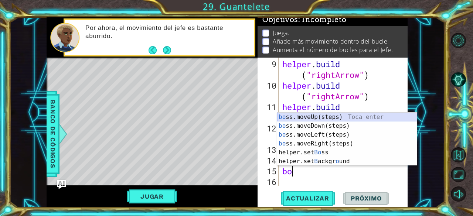
click at [320, 118] on div "bo ss.moveUp(steps) Toca enter bo ss.moveDown(steps) Toca enter bo ss.moveLeft(…" at bounding box center [347, 148] width 140 height 71
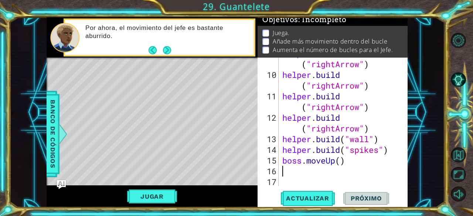
scroll to position [150, 0]
click at [343, 162] on div "helper . build ( "rightArrow" ) helper . build ( "rightArrow" ) helper . build …" at bounding box center [342, 128] width 123 height 161
type textarea "boss.moveUp(2)"
click at [329, 169] on div "helper . build ( "rightArrow" ) helper . build ( "rightArrow" ) helper . build …" at bounding box center [342, 128] width 123 height 161
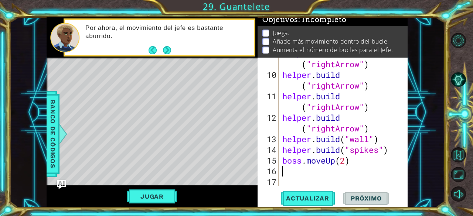
scroll to position [0, 0]
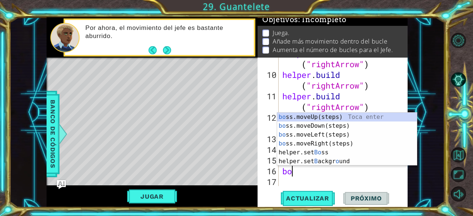
type textarea "bos"
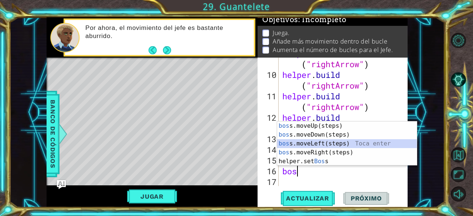
click at [319, 141] on div "bos s.moveUp(steps) Toca enter bos s.moveDown(steps) Toca enter bos s.moveLeft(…" at bounding box center [347, 153] width 140 height 62
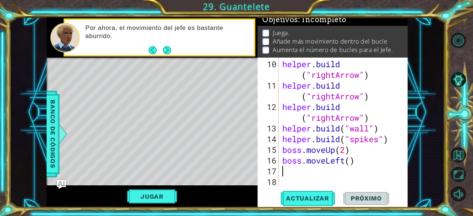
scroll to position [161, 0]
click at [353, 164] on div "helper . build ( "rightArrow" ) helper . build ( "rightArrow" ) helper . build …" at bounding box center [342, 139] width 123 height 161
type textarea "boss.moveLeft(1)"
click at [327, 172] on div "helper . build ( "rightArrow" ) helper . build ( "rightArrow" ) helper . build …" at bounding box center [342, 139] width 123 height 161
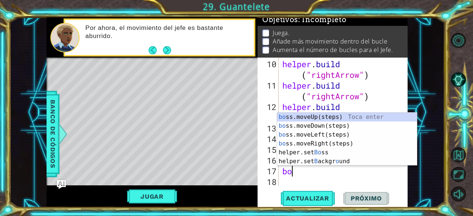
type textarea "bos"
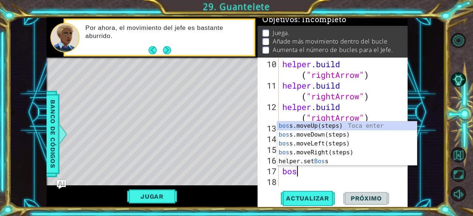
scroll to position [0, 0]
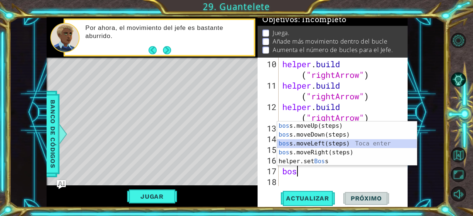
click at [333, 142] on div "bos s.moveUp(steps) Toca enter bos s.moveDown(steps) Toca enter bos s.moveLeft(…" at bounding box center [347, 153] width 140 height 62
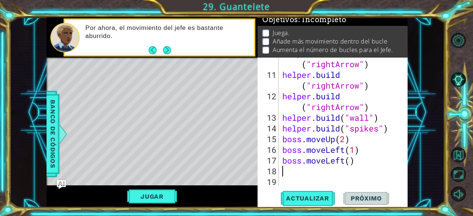
scroll to position [171, 0]
click at [350, 164] on div "helper . build ( "rightArrow" ) helper . build ( "rightArrow" ) helper . build …" at bounding box center [342, 128] width 123 height 161
type textarea "boss.moveLeft(2)"
click at [339, 170] on div "helper . build ( "rightArrow" ) helper . build ( "rightArrow" ) helper . build …" at bounding box center [342, 128] width 123 height 161
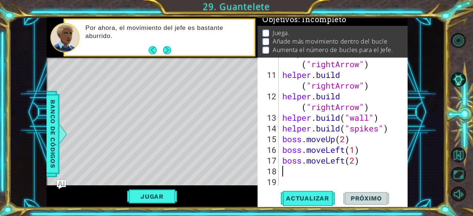
scroll to position [0, 0]
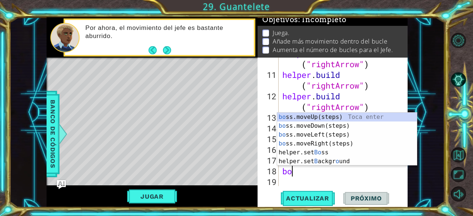
type textarea "bos"
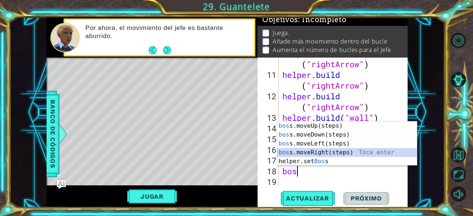
click at [327, 153] on div "bos s.moveUp(steps) Toca enter bos s.moveDown(steps) Toca enter bos s.moveLeft(…" at bounding box center [347, 153] width 140 height 62
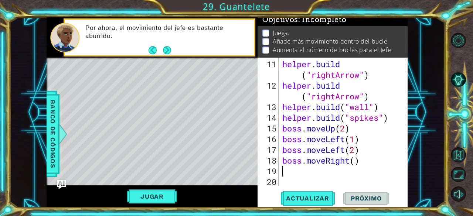
scroll to position [182, 0]
click at [356, 163] on div "helper . build ( "rightArrow" ) helper . build ( "rightArrow" ) helper . build …" at bounding box center [342, 139] width 123 height 161
click at [323, 199] on span "Actualizar" at bounding box center [308, 198] width 58 height 7
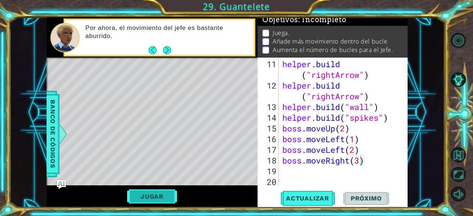
click at [160, 195] on button "Jugar" at bounding box center [152, 197] width 50 height 14
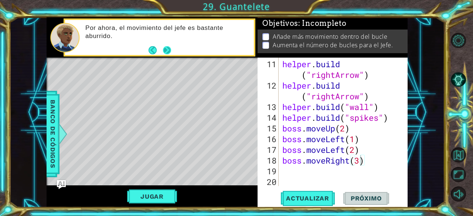
click at [164, 48] on button "Next" at bounding box center [167, 50] width 8 height 8
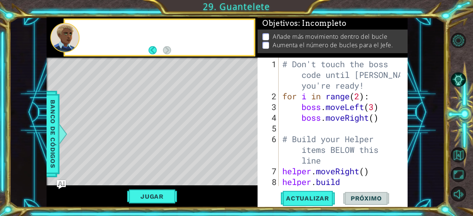
scroll to position [0, 0]
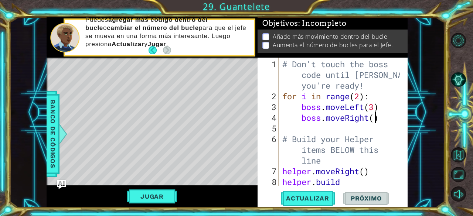
click at [375, 121] on div "# Don't touch the boss code until [PERSON_NAME] says you're ready! for i in ran…" at bounding box center [342, 150] width 123 height 182
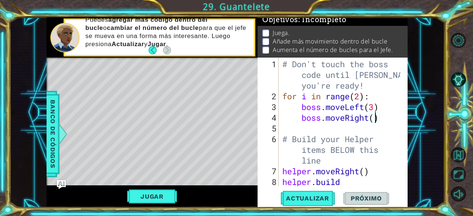
scroll to position [182, 0]
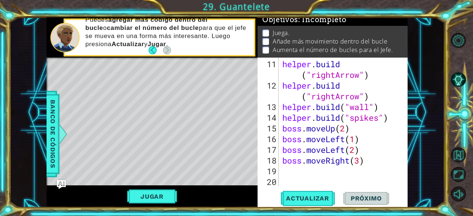
click at [357, 151] on div "helper . build ( "rightArrow" ) helper . build ( "rightArrow" ) helper . build …" at bounding box center [342, 139] width 123 height 161
click at [362, 161] on div "helper . build ( "rightArrow" ) helper . build ( "rightArrow" ) helper . build …" at bounding box center [342, 139] width 123 height 161
click at [356, 141] on div "helper . build ( "rightArrow" ) helper . build ( "rightArrow" ) helper . build …" at bounding box center [342, 139] width 123 height 161
type textarea "boss.moveRight(5)"
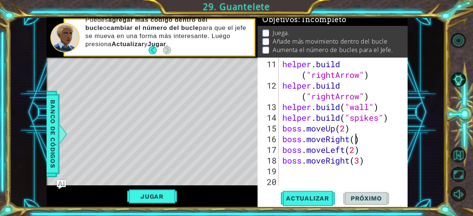
scroll to position [0, 3]
click at [336, 173] on div "helper . build ( "rightArrow" ) helper . build ( "rightArrow" ) helper . build …" at bounding box center [342, 139] width 123 height 161
click at [324, 196] on span "Actualizar" at bounding box center [308, 198] width 58 height 7
click at [159, 201] on button "Jugar" at bounding box center [152, 197] width 50 height 14
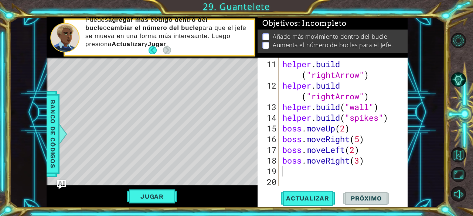
type textarea "boss.moveRight(3)"
click at [359, 163] on div "helper . build ( "rightArrow" ) helper . build ( "rightArrow" ) helper . build …" at bounding box center [342, 139] width 123 height 161
click at [54, 131] on span "Banco de códigos" at bounding box center [53, 134] width 12 height 77
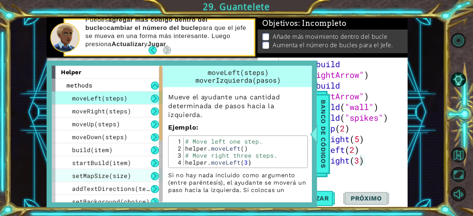
click at [117, 175] on span "setMapSize(size)" at bounding box center [101, 176] width 59 height 8
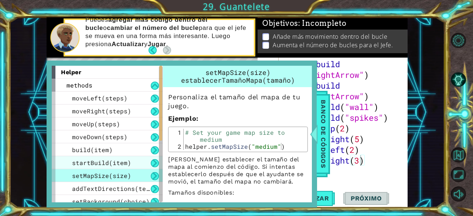
click at [116, 160] on span "startBuild(item)" at bounding box center [101, 163] width 59 height 8
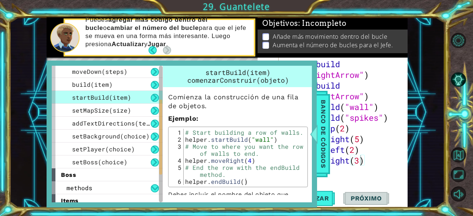
drag, startPoint x: 162, startPoint y: 125, endPoint x: 166, endPoint y: 136, distance: 12.0
click at [166, 136] on div "helper methods moveLeft(steps) moveRight(steps) moveUp(steps) moveDown(steps) b…" at bounding box center [182, 134] width 260 height 137
click at [102, 157] on div "setBoss(choice)" at bounding box center [107, 162] width 111 height 13
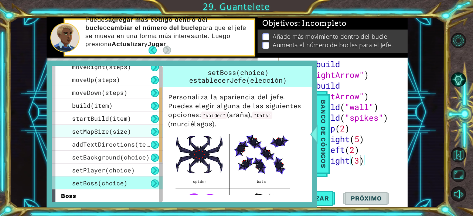
scroll to position [42, 0]
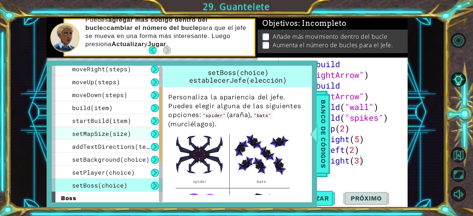
drag, startPoint x: 160, startPoint y: 149, endPoint x: 155, endPoint y: 137, distance: 12.6
click at [155, 137] on div "helper methods moveLeft(steps) moveRight(steps) moveUp(steps) moveDown(steps) b…" at bounding box center [107, 134] width 111 height 137
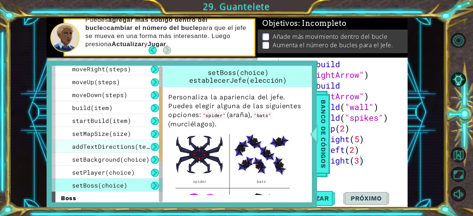
click at [117, 143] on span "addTextDirections(text)" at bounding box center [114, 147] width 85 height 8
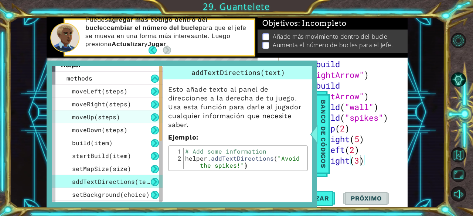
scroll to position [0, 0]
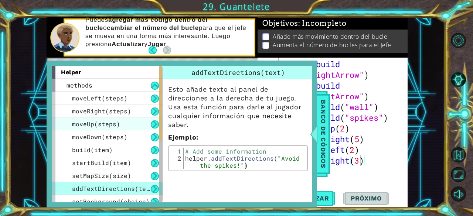
drag, startPoint x: 160, startPoint y: 147, endPoint x: 156, endPoint y: 117, distance: 30.5
click at [156, 117] on div "helper methods moveLeft(steps) moveRight(steps) moveUp(steps) moveDown(steps) b…" at bounding box center [107, 134] width 111 height 137
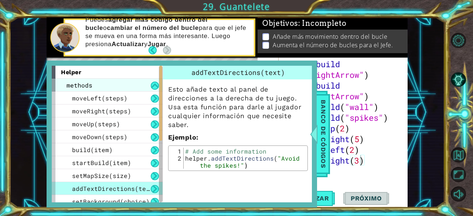
click at [112, 87] on div "methods" at bounding box center [107, 85] width 111 height 13
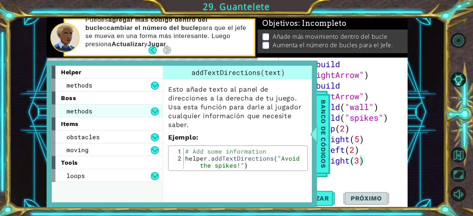
click at [120, 108] on div "methods" at bounding box center [107, 111] width 111 height 13
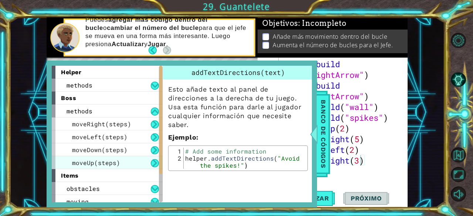
click at [123, 160] on div "moveUp(steps)" at bounding box center [107, 162] width 111 height 13
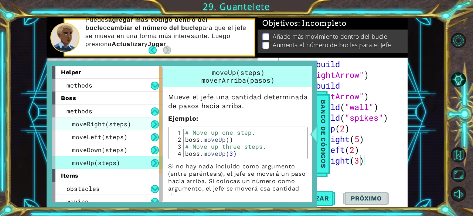
click at [118, 122] on span "moveRight(steps)" at bounding box center [101, 124] width 59 height 8
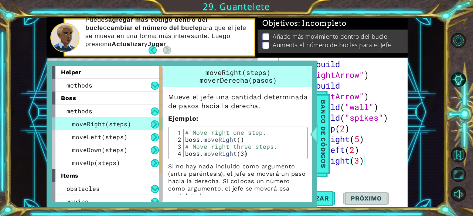
click at [363, 171] on div "helper . build ( "rightArrow" ) helper . build ( "rightArrow" ) helper . build …" at bounding box center [342, 139] width 123 height 161
click at [323, 149] on span "Banco de códigos" at bounding box center [323, 134] width 12 height 77
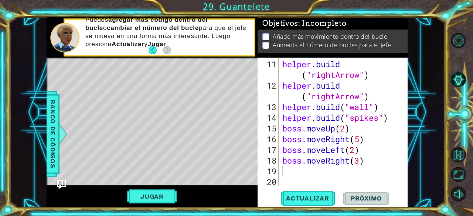
scroll to position [182, 0]
click at [335, 173] on div "helper . build ( "rightArrow" ) helper . build ( "rightArrow" ) helper . build …" at bounding box center [342, 139] width 123 height 161
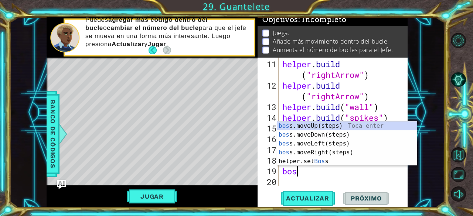
scroll to position [0, 0]
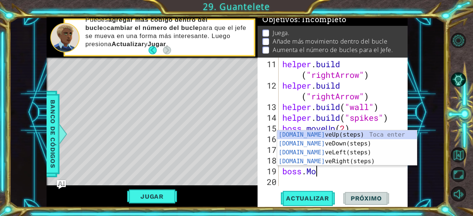
type textarea "boss.Move"
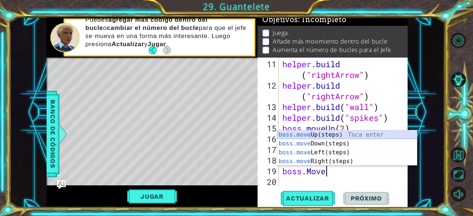
click at [330, 137] on div "boss.move Up(steps) Toca enter boss.move Down(steps) Toca enter boss.move Left(…" at bounding box center [347, 156] width 140 height 53
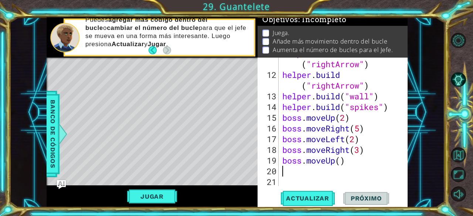
scroll to position [193, 0]
click at [341, 160] on div "helper . build ( "rightArrow" ) helper . build ( "rightArrow" ) helper . build …" at bounding box center [342, 128] width 123 height 161
type textarea "boss.moveUp(4)"
drag, startPoint x: 321, startPoint y: 194, endPoint x: 297, endPoint y: 191, distance: 24.1
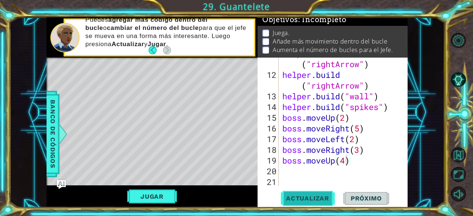
click at [297, 191] on button "Actualizar" at bounding box center [308, 198] width 58 height 15
drag, startPoint x: 298, startPoint y: 193, endPoint x: 282, endPoint y: 179, distance: 21.2
click at [282, 179] on div "helper . build ( "rightArrow" ) helper . build ( "rightArrow" ) helper . build …" at bounding box center [342, 128] width 123 height 161
click at [163, 196] on button "Jugar" at bounding box center [152, 197] width 50 height 14
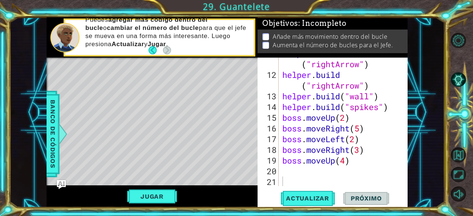
type textarea "boss.moveRight(5)"
click at [358, 129] on div "helper . build ( "rightArrow" ) helper . build ( "rightArrow" ) helper . build …" at bounding box center [342, 128] width 123 height 161
click at [362, 130] on div "helper . build ( "rightArrow" ) helper . build ( "rightArrow" ) helper . build …" at bounding box center [342, 128] width 123 height 161
click at [313, 174] on div "helper . build ( "rightArrow" ) helper . build ( "rightArrow" ) helper . build …" at bounding box center [342, 128] width 123 height 161
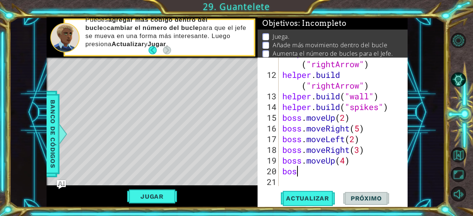
click at [336, 168] on div "helper . build ( "rightArrow" ) helper . build ( "rightArrow" ) helper . build …" at bounding box center [342, 128] width 123 height 161
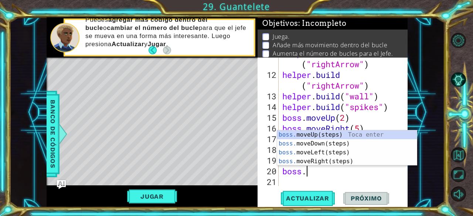
type textarea "boss.M"
click at [323, 139] on div "boss.m oveUp(steps) Toca enter boss.m oveDown(steps) Toca enter boss.m oveLeft(…" at bounding box center [347, 156] width 140 height 53
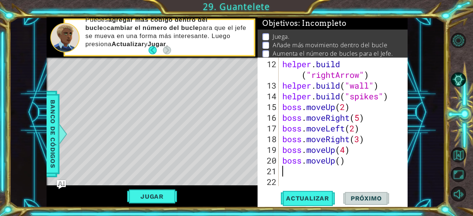
scroll to position [204, 0]
click at [335, 160] on div "helper . build ( "rightArrow" ) helper . build ( "wall" ) helper . build ( "spi…" at bounding box center [342, 139] width 123 height 161
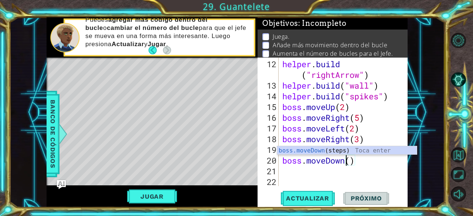
scroll to position [0, 3]
type textarea "boss.moveDown(3)"
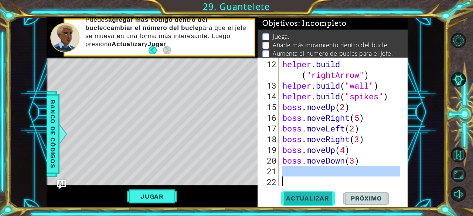
drag, startPoint x: 332, startPoint y: 169, endPoint x: 322, endPoint y: 198, distance: 30.6
click at [322, 198] on div "boss.moveDown(3) 12 13 14 15 16 17 18 19 20 21 22 helper . build ( "rightArrow"…" at bounding box center [333, 133] width 150 height 150
click at [322, 198] on span "Actualizar" at bounding box center [308, 198] width 58 height 7
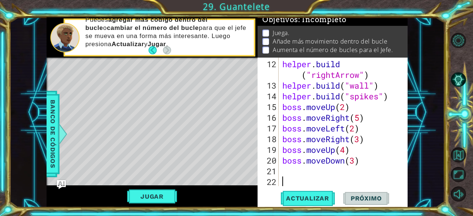
scroll to position [13, 0]
click at [326, 133] on div "helper . build ( "rightArrow" ) helper . build ( "wall" ) helper . build ( "spi…" at bounding box center [342, 139] width 123 height 161
click at [324, 129] on div "helper . build ( "rightArrow" ) helper . build ( "wall" ) helper . build ( "spi…" at bounding box center [342, 139] width 123 height 161
click at [361, 131] on div "helper . build ( "rightArrow" ) helper . build ( "wall" ) helper . build ( "spi…" at bounding box center [342, 139] width 123 height 161
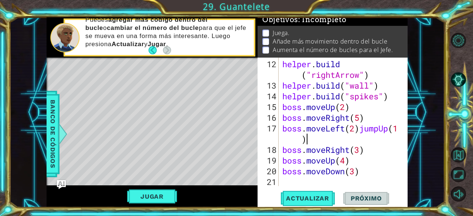
scroll to position [0, 5]
click at [318, 196] on span "Actualizar" at bounding box center [308, 198] width 58 height 7
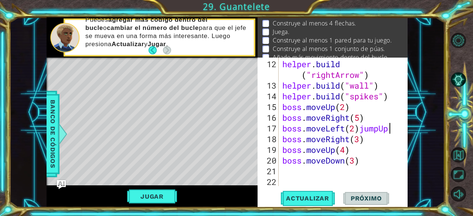
scroll to position [0, 4]
click at [314, 205] on button "Actualizar" at bounding box center [308, 198] width 58 height 15
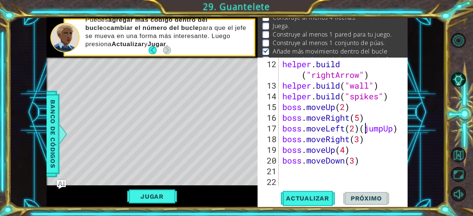
scroll to position [0, 4]
type textarea "boss.moveLeft(2)(jumpUp)"
click at [322, 198] on span "Actualizar" at bounding box center [308, 198] width 58 height 7
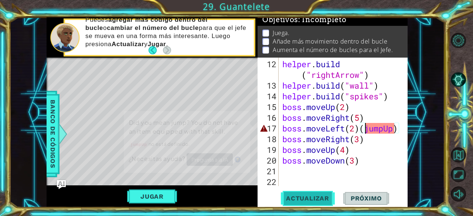
scroll to position [0, 0]
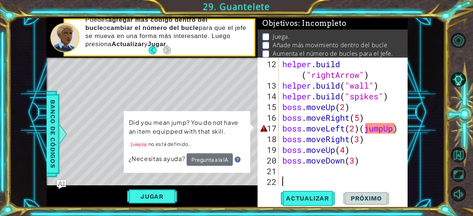
drag, startPoint x: 322, startPoint y: 198, endPoint x: 299, endPoint y: 185, distance: 26.6
click at [299, 185] on div "helper . build ( "rightArrow" ) helper . build ( "wall" ) helper . build ( "spi…" at bounding box center [342, 139] width 123 height 161
click at [375, 130] on div "helper . build ( "rightArrow" ) helper . build ( "wall" ) helper . build ( "spi…" at bounding box center [342, 139] width 123 height 161
drag, startPoint x: 364, startPoint y: 131, endPoint x: 391, endPoint y: 128, distance: 27.9
click at [391, 128] on div "helper . build ( "rightArrow" ) helper . build ( "wall" ) helper . build ( "spi…" at bounding box center [342, 139] width 123 height 161
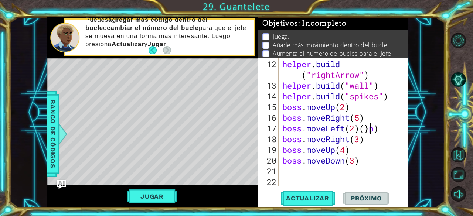
scroll to position [0, 4]
type textarea "boss.moveLeft(2)"
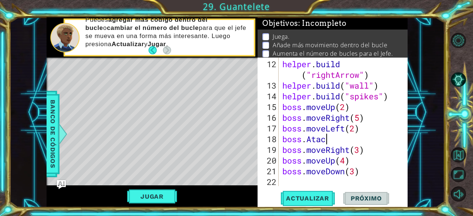
scroll to position [0, 1]
click at [315, 205] on button "Actualizar" at bounding box center [308, 198] width 58 height 15
click at [313, 143] on div "helper . build ( "rightArrow" ) helper . build ( "wall" ) helper . build ( "spi…" at bounding box center [342, 139] width 123 height 161
click at [340, 140] on div "helper . build ( "rightArrow" ) helper . build ( "wall" ) helper . build ( "spi…" at bounding box center [342, 139] width 123 height 161
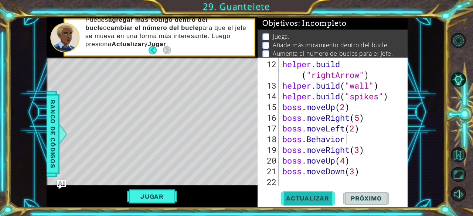
click at [307, 196] on span "Actualizar" at bounding box center [308, 198] width 58 height 7
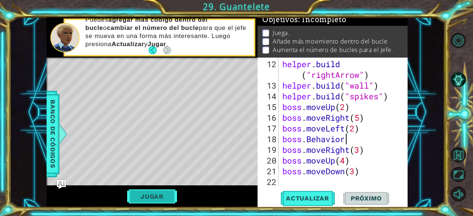
click at [169, 196] on button "Jugar" at bounding box center [152, 197] width 50 height 14
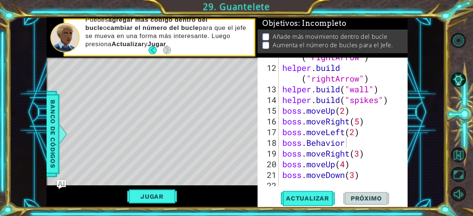
scroll to position [200, 0]
click at [366, 170] on div "helper . build ( "rightArrow" ) helper . build ( "rightArrow" ) helper . build …" at bounding box center [342, 121] width 123 height 161
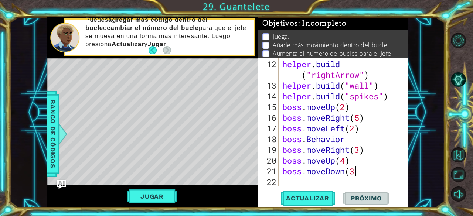
scroll to position [0, 2]
type textarea "b"
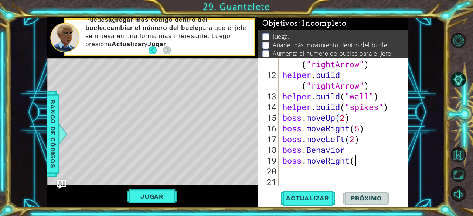
type textarea "b"
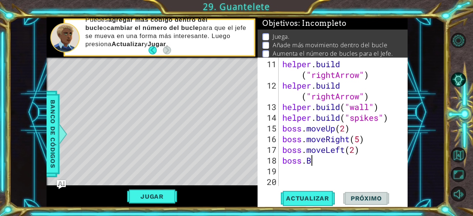
type textarea "b"
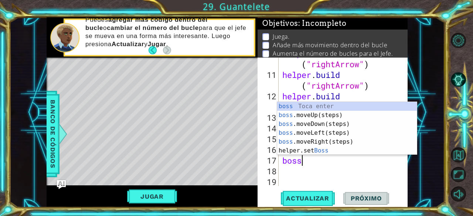
type textarea "b"
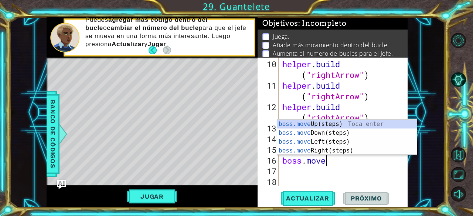
type textarea "b"
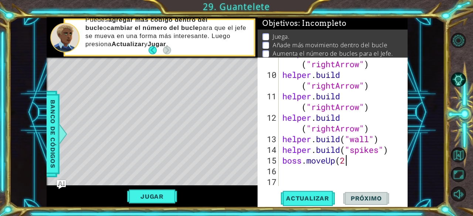
scroll to position [150, 0]
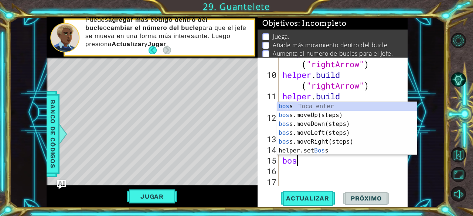
type textarea "b"
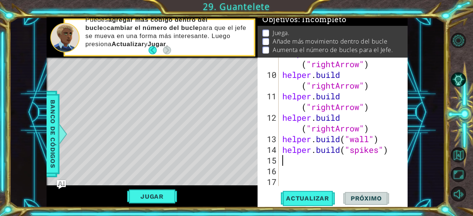
scroll to position [10, 0]
click at [407, 37] on div "1 ההההההההההההההההההההההההההההההההההההההההההההההההההההההההההההההההההההההההההההה…" at bounding box center [227, 112] width 435 height 190
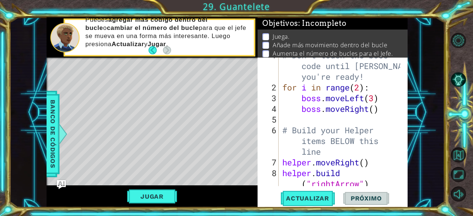
scroll to position [13, 0]
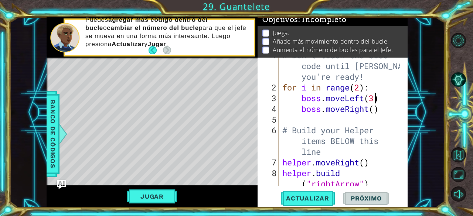
click at [373, 99] on div "# Don't touch the boss code until [PERSON_NAME] says you're ready! for i in ran…" at bounding box center [342, 141] width 123 height 182
type textarea "boss.moveLeft(4)"
click at [324, 190] on div "boss.moveLeft(4) 1 2 3 4 5 6 7 8 9 # Don't touch the boss code until [PERSON_NA…" at bounding box center [333, 133] width 150 height 150
click at [324, 195] on span "Actualizar" at bounding box center [308, 198] width 58 height 7
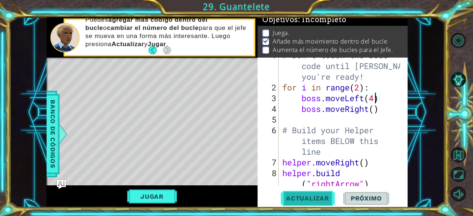
scroll to position [7, 0]
click at [374, 114] on div "# Don't touch the boss code until [PERSON_NAME] says you're ready! for i in ran…" at bounding box center [342, 141] width 123 height 182
click at [374, 111] on div "# Don't touch the boss code until [PERSON_NAME] says you're ready! for i in ran…" at bounding box center [342, 141] width 123 height 182
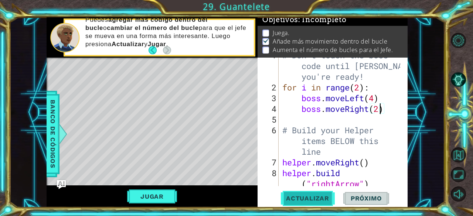
type textarea "boss.moveRight(2)"
click at [324, 200] on span "Actualizar" at bounding box center [308, 198] width 58 height 7
click at [351, 119] on div "# Don't touch the boss code until [PERSON_NAME] says you're ready! for i in ran…" at bounding box center [342, 141] width 123 height 182
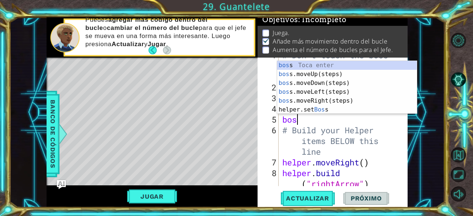
scroll to position [0, 0]
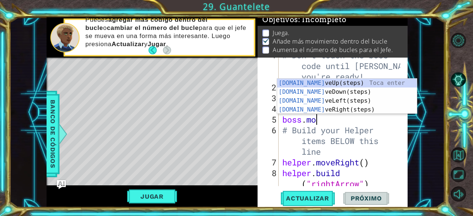
type textarea "boss.move"
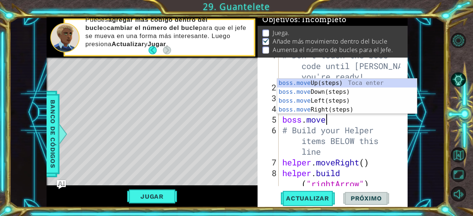
scroll to position [0, 1]
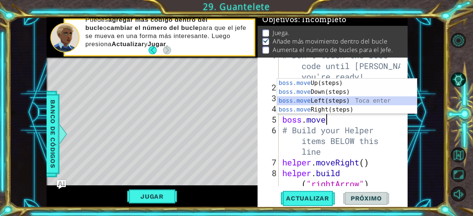
click at [336, 98] on div "boss.move Up(steps) Toca enter boss.move Down(steps) Toca enter boss.move Left(…" at bounding box center [347, 105] width 140 height 53
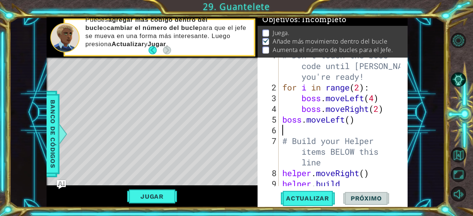
scroll to position [0, 0]
click at [351, 120] on div "# Don't touch the boss code until [PERSON_NAME] says you're ready! for i in ran…" at bounding box center [342, 141] width 123 height 182
click at [319, 197] on span "Actualizar" at bounding box center [308, 198] width 58 height 7
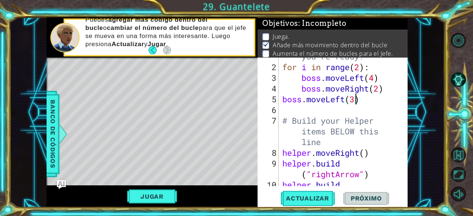
scroll to position [2, 0]
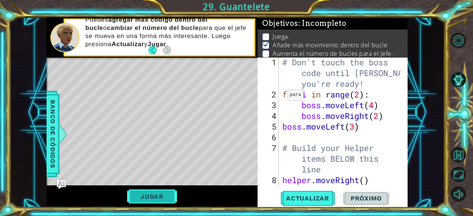
click at [170, 195] on button "Jugar" at bounding box center [152, 197] width 50 height 14
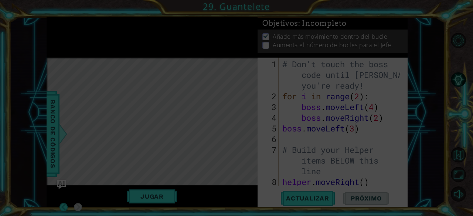
scroll to position [0, 0]
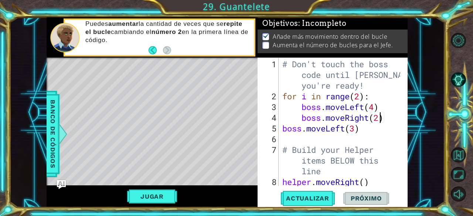
click at [379, 119] on div "# Don't touch the boss code until [PERSON_NAME] says you're ready! for i in ran…" at bounding box center [342, 150] width 123 height 182
click at [361, 97] on div "# Don't touch the boss code until [PERSON_NAME] says you're ready! for i in ran…" at bounding box center [342, 150] width 123 height 182
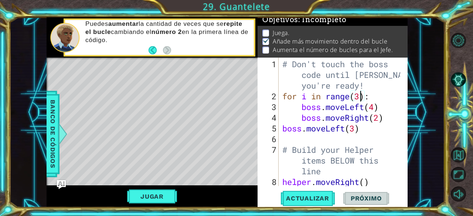
scroll to position [2, 0]
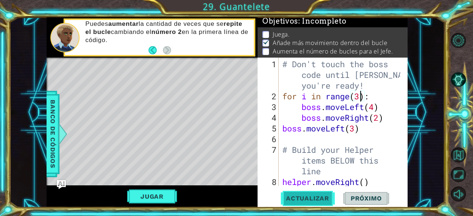
type textarea "for i in range(3):"
click at [311, 196] on span "Actualizar" at bounding box center [308, 198] width 58 height 7
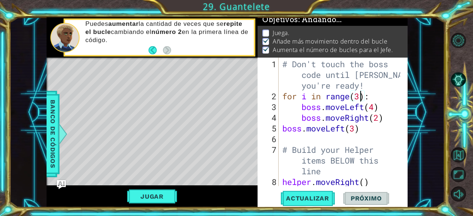
scroll to position [7, 0]
click at [169, 193] on button "Jugar" at bounding box center [152, 197] width 50 height 14
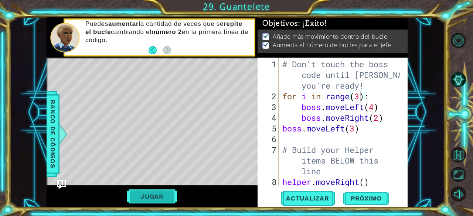
scroll to position [4, 0]
click at [360, 196] on span "Próximo" at bounding box center [366, 198] width 46 height 7
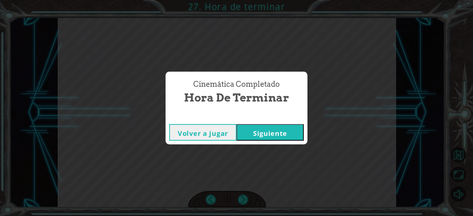
click at [289, 130] on button "Siguiente" at bounding box center [270, 132] width 67 height 17
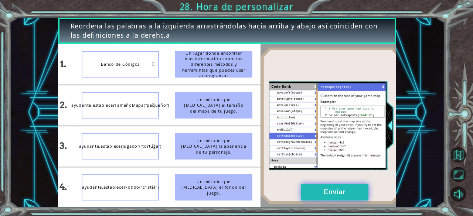
click at [312, 188] on button "Enviar" at bounding box center [334, 192] width 67 height 17
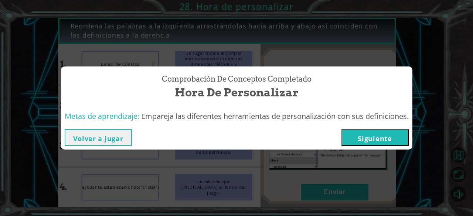
click at [394, 134] on button "Siguiente" at bounding box center [374, 137] width 67 height 17
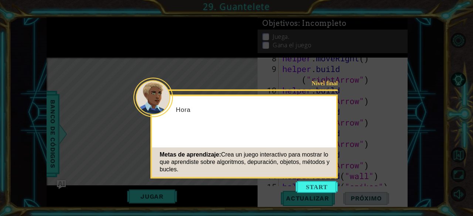
scroll to position [161, 0]
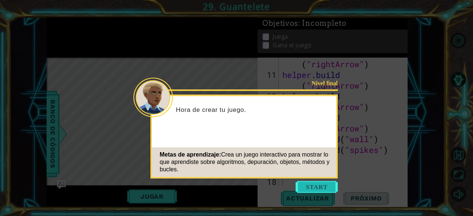
click at [324, 190] on button "Start" at bounding box center [317, 187] width 42 height 12
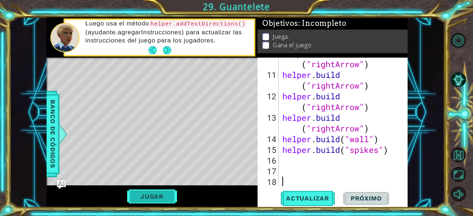
click at [160, 190] on button "Jugar" at bounding box center [152, 197] width 50 height 14
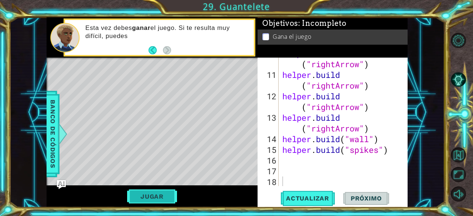
click at [146, 193] on button "Jugar" at bounding box center [152, 197] width 50 height 14
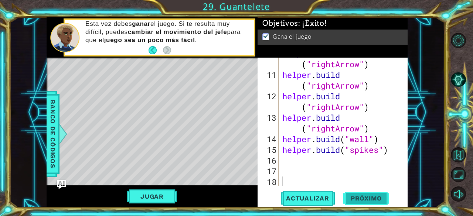
click at [357, 200] on span "Próximo" at bounding box center [366, 199] width 46 height 7
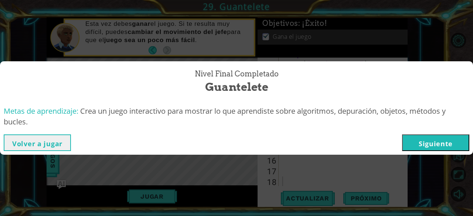
click at [413, 147] on button "Siguiente" at bounding box center [435, 143] width 67 height 17
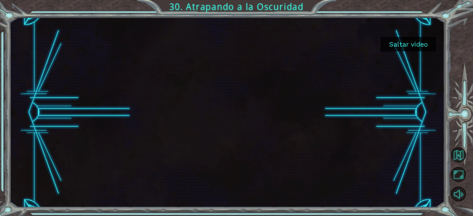
click at [414, 41] on button "Saltar video" at bounding box center [408, 44] width 55 height 14
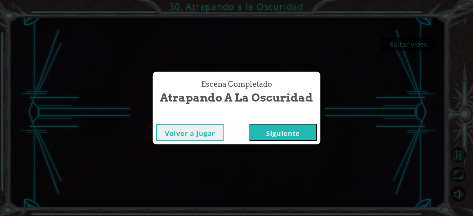
click at [295, 130] on button "Siguiente" at bounding box center [282, 132] width 67 height 17
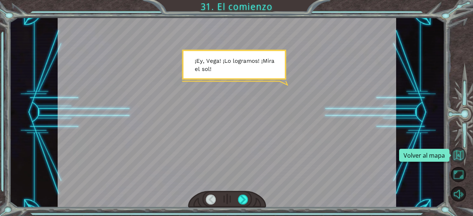
click at [457, 153] on button "Volver al mapa" at bounding box center [458, 154] width 15 height 15
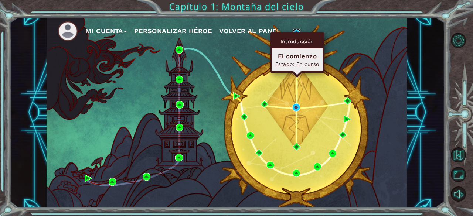
click at [296, 31] on img at bounding box center [296, 32] width 7 height 7
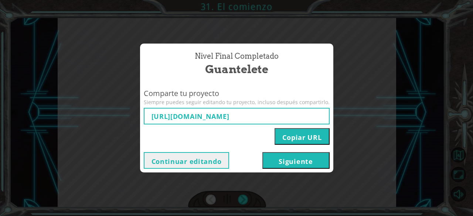
type input "[URL][DOMAIN_NAME]"
click at [319, 135] on button "Copiar URL" at bounding box center [302, 136] width 55 height 17
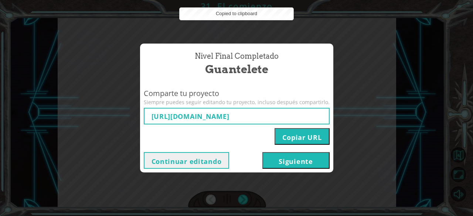
click at [346, 181] on div "Nivel final Completado Guantelete Comparte tu proyecto Siempre puedes seguir ed…" at bounding box center [236, 108] width 473 height 216
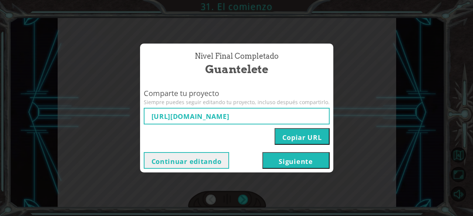
click at [306, 154] on button "Siguiente" at bounding box center [295, 160] width 67 height 17
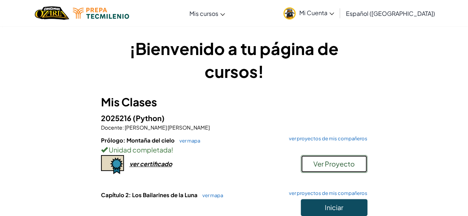
click at [346, 167] on span "Ver Proyecto" at bounding box center [333, 164] width 41 height 9
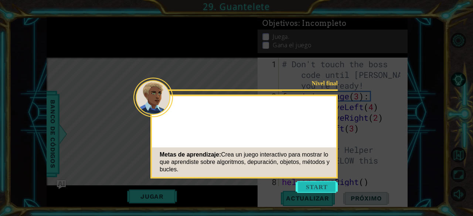
click at [319, 186] on button "Start" at bounding box center [317, 187] width 42 height 12
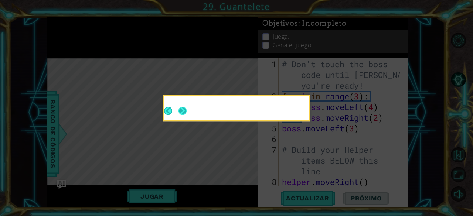
click at [182, 111] on button "Next" at bounding box center [183, 111] width 8 height 8
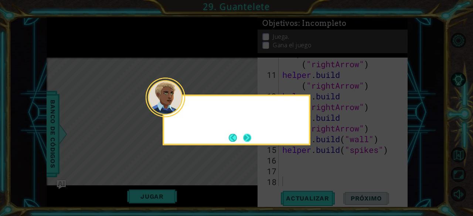
scroll to position [161, 0]
click at [251, 139] on button "Next" at bounding box center [247, 138] width 8 height 8
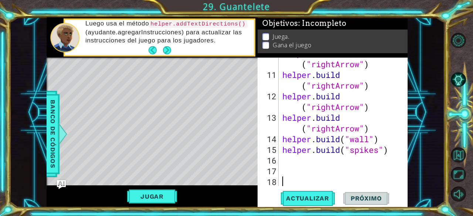
click at [336, 163] on div "helper . build ( "rightArrow" ) helper . build ( "rightArrow" ) helper . build …" at bounding box center [342, 128] width 123 height 161
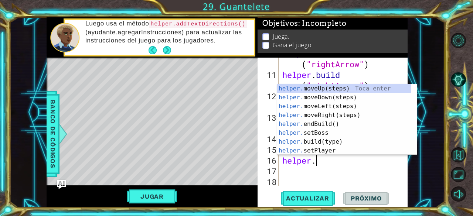
scroll to position [0, 1]
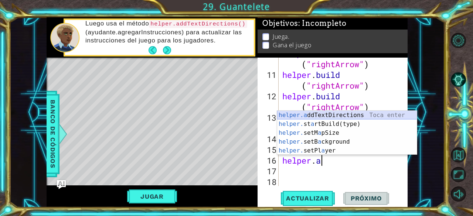
click at [333, 114] on div "helper.a ddTextDirections Toca enter helper. st a rtBuild(type) Toca enter help…" at bounding box center [347, 142] width 140 height 62
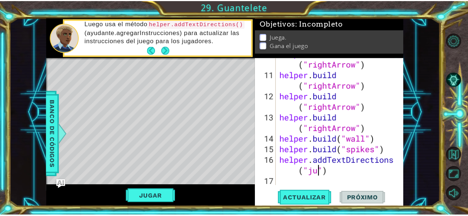
scroll to position [0, 6]
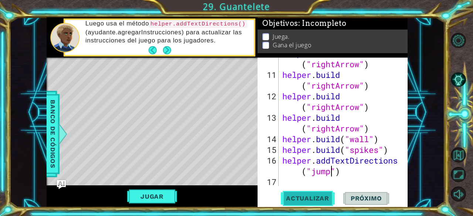
type textarea "helper.addTextDirections("jump")"
click at [303, 196] on span "Actualizar" at bounding box center [308, 198] width 58 height 7
click at [164, 197] on button "Jugar" at bounding box center [152, 197] width 50 height 14
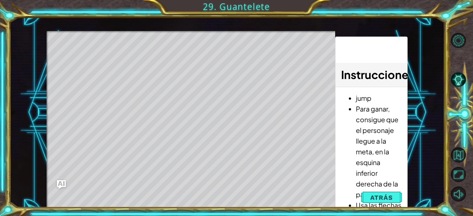
click at [149, 165] on div "Level Map" at bounding box center [217, 140] width 341 height 218
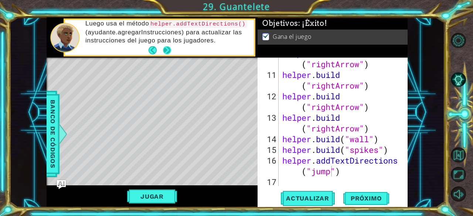
click at [167, 50] on button "Next" at bounding box center [167, 50] width 8 height 8
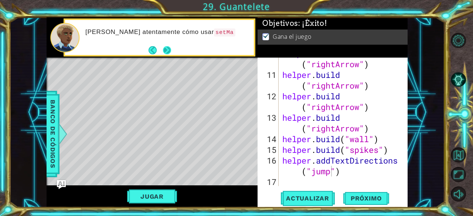
click at [163, 48] on button "Next" at bounding box center [167, 50] width 12 height 12
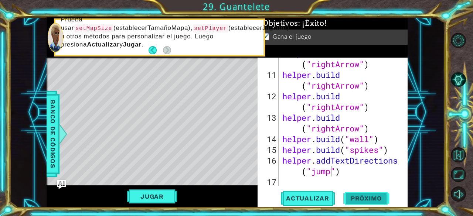
click at [368, 194] on button "Próximo" at bounding box center [366, 198] width 46 height 15
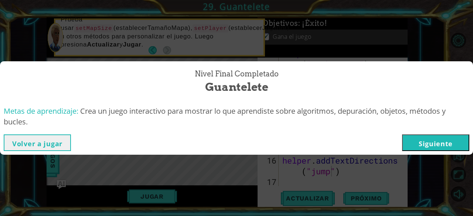
click at [458, 134] on div "Volver a jugar [GEOGRAPHIC_DATA]" at bounding box center [236, 143] width 473 height 24
click at [459, 143] on button "Siguiente" at bounding box center [435, 143] width 67 height 17
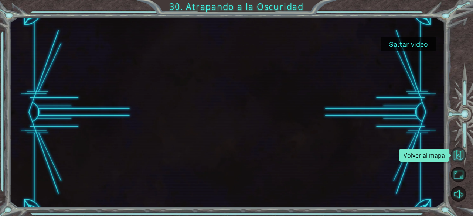
click at [455, 153] on button "Volver al mapa" at bounding box center [458, 154] width 15 height 15
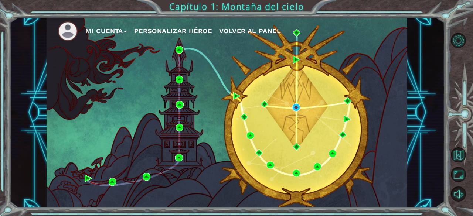
click at [248, 32] on span "Volver al panel" at bounding box center [250, 31] width 62 height 8
